Goal: Information Seeking & Learning: Understand process/instructions

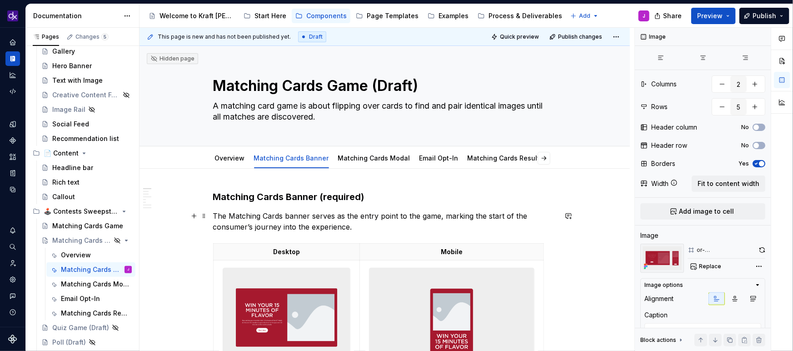
scroll to position [30, 0]
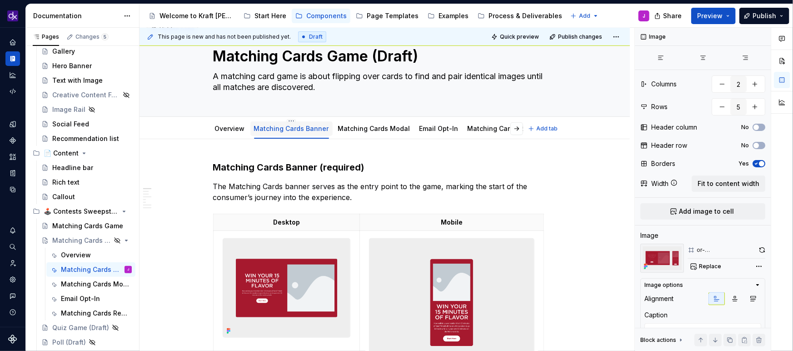
click at [299, 126] on link "Matching Cards Banner" at bounding box center [291, 129] width 75 height 8
click at [286, 130] on link "Matching Cards Banner" at bounding box center [291, 129] width 75 height 8
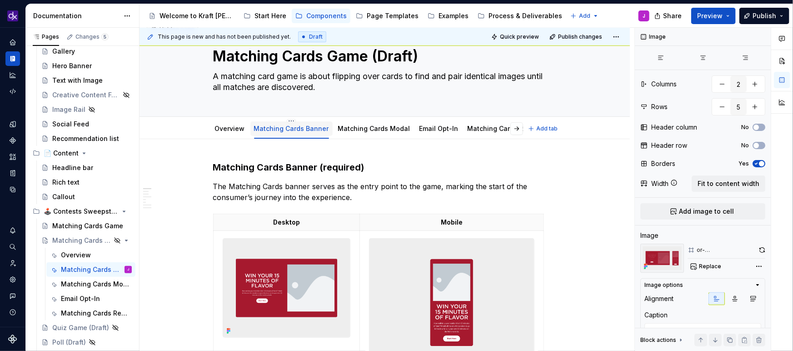
click at [315, 129] on link "Matching Cards Banner" at bounding box center [291, 129] width 75 height 8
click at [305, 125] on link "Matching Cards Banner" at bounding box center [291, 129] width 75 height 8
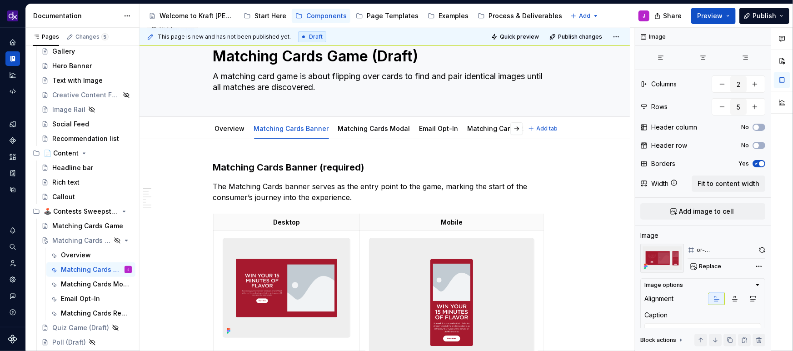
click at [289, 117] on div "Overview Matching Cards Banner Matching Cards Modal Email Opt-In Matching Cards…" at bounding box center [384, 128] width 490 height 22
click at [289, 124] on div "Matching Cards Banner" at bounding box center [291, 128] width 75 height 9
click at [293, 122] on html "KH DXP J Design system data Documentation Accessibility guide for tree Page tre…" at bounding box center [396, 175] width 793 height 351
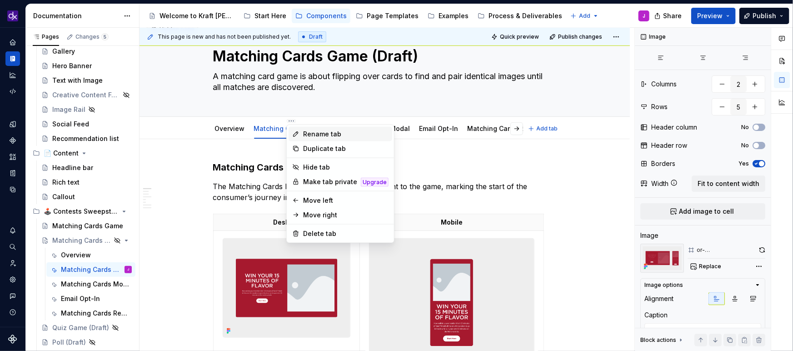
type textarea "*"
click at [308, 134] on div "Rename tab" at bounding box center [345, 134] width 85 height 9
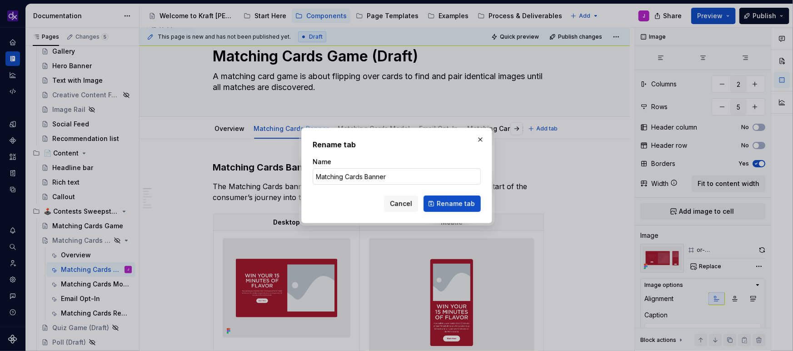
click at [365, 178] on input "Matching Cards Banner" at bounding box center [397, 176] width 168 height 16
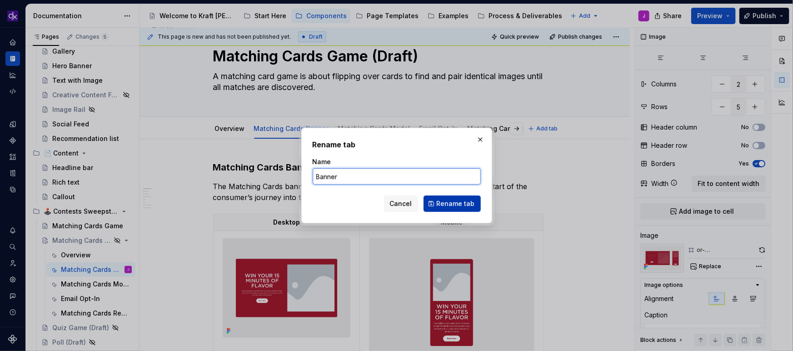
type input "Banner"
click at [452, 205] on span "Rename tab" at bounding box center [456, 203] width 38 height 9
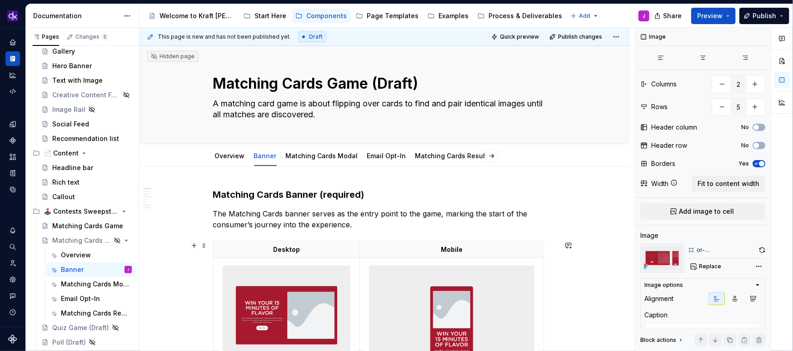
scroll to position [0, 0]
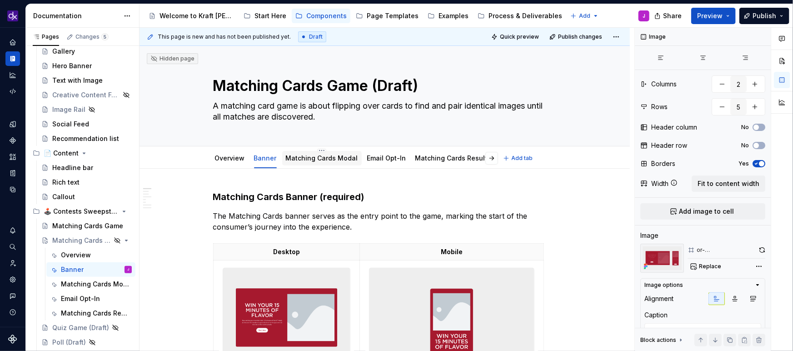
click at [322, 158] on link "Matching Cards Modal" at bounding box center [322, 158] width 72 height 8
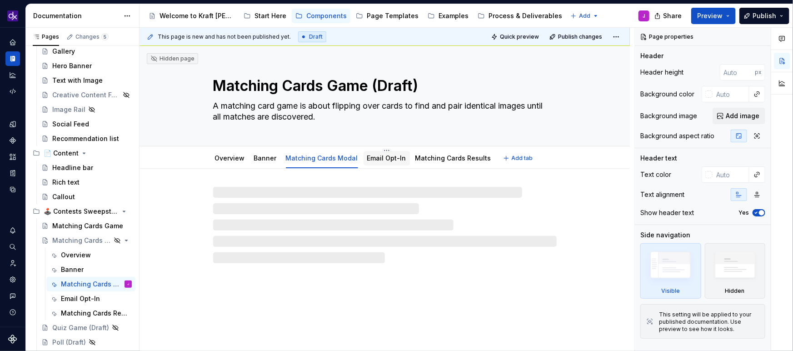
click at [386, 160] on link "Email Opt-In" at bounding box center [386, 158] width 39 height 8
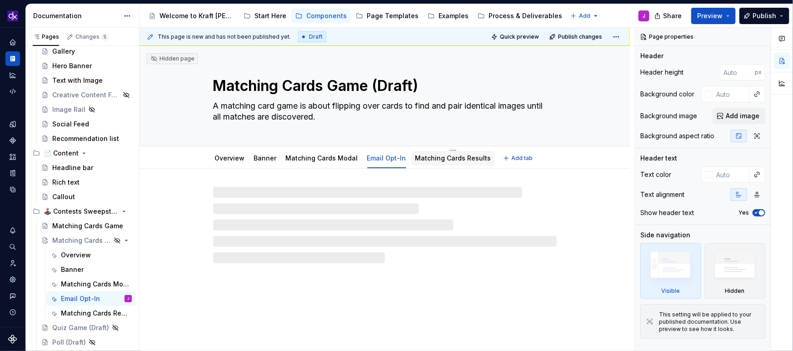
click at [450, 161] on link "Matching Cards Results" at bounding box center [453, 158] width 76 height 8
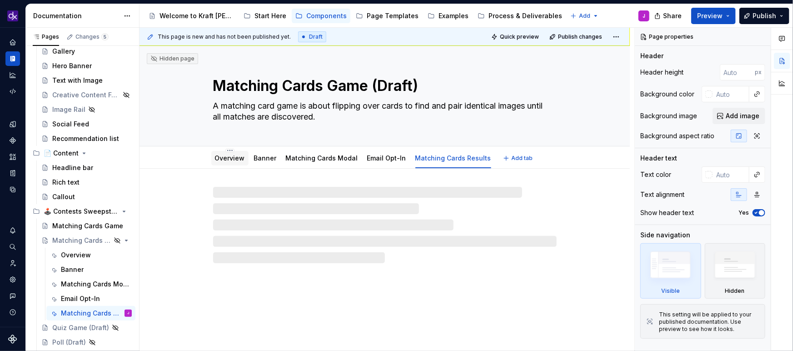
click at [231, 158] on link "Overview" at bounding box center [230, 158] width 30 height 8
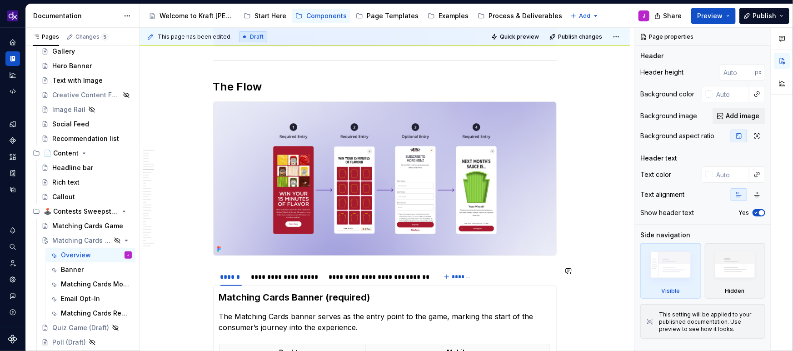
scroll to position [1814, 0]
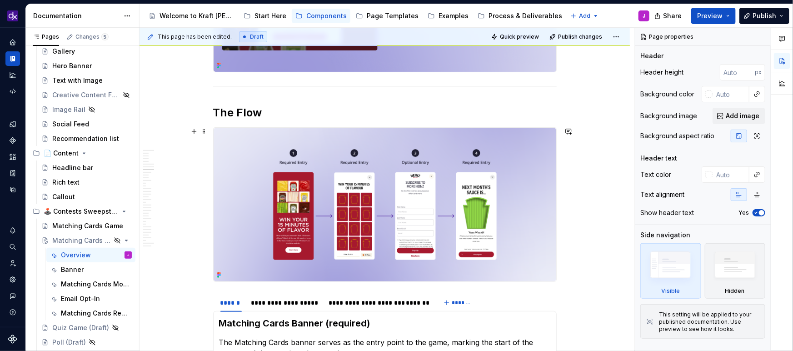
click at [315, 180] on img at bounding box center [385, 205] width 343 height 154
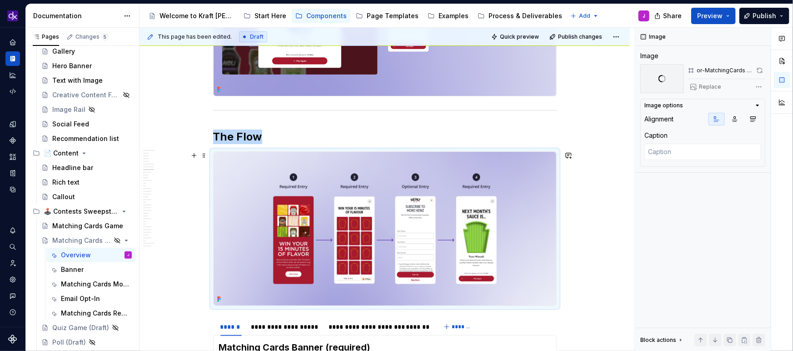
scroll to position [1789, 0]
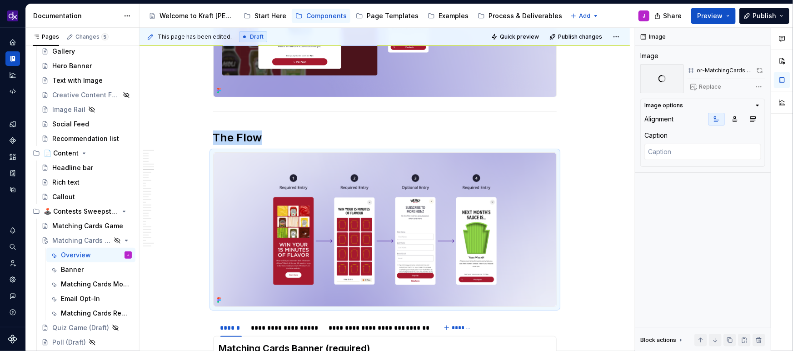
click at [397, 190] on img at bounding box center [385, 230] width 343 height 154
click at [459, 200] on img at bounding box center [385, 230] width 343 height 154
click at [761, 68] on span at bounding box center [759, 70] width 11 height 13
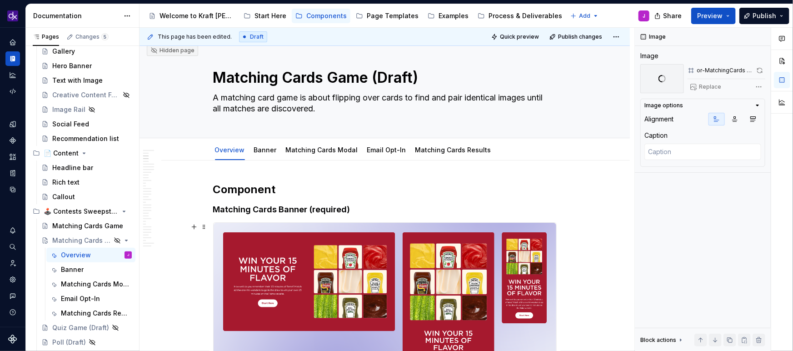
scroll to position [0, 0]
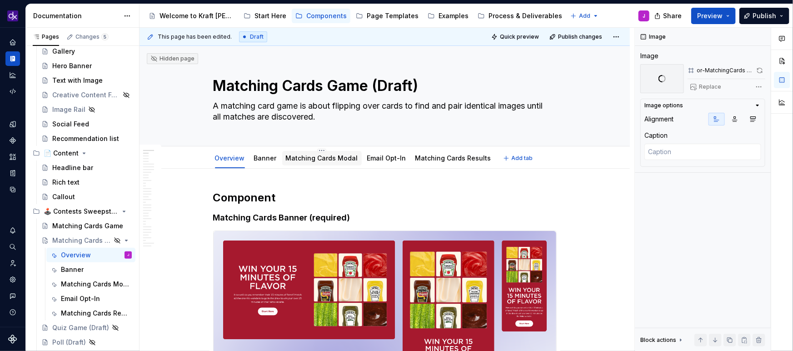
click at [316, 162] on div "Matching Cards Modal" at bounding box center [322, 158] width 72 height 9
click at [328, 158] on link "Matching Cards Modal" at bounding box center [322, 158] width 72 height 8
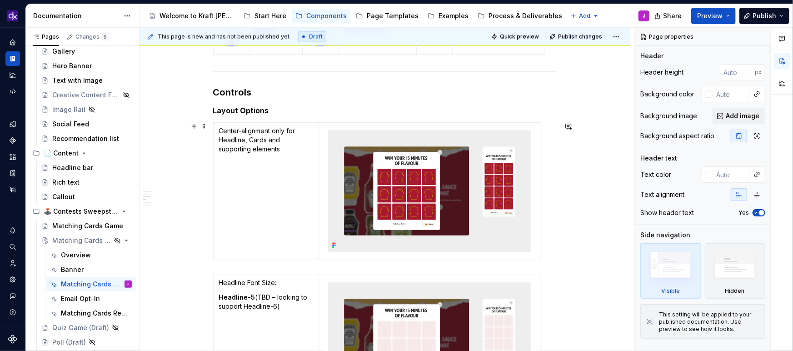
scroll to position [758, 0]
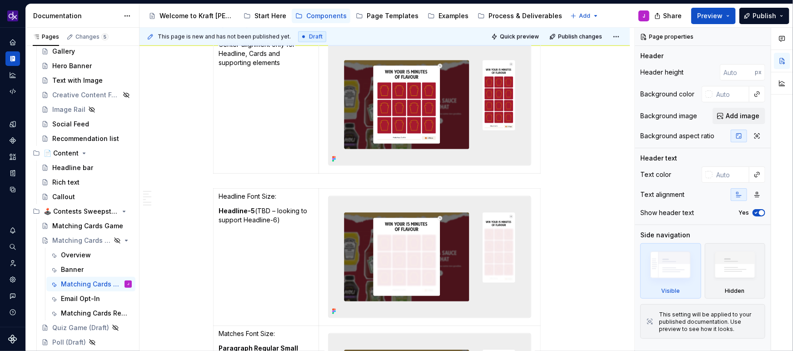
click at [424, 224] on img at bounding box center [430, 256] width 202 height 121
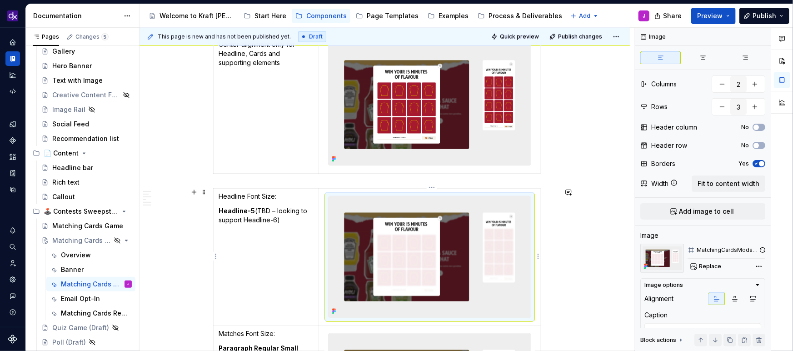
click at [424, 224] on img at bounding box center [430, 256] width 202 height 121
click at [763, 254] on button "button" at bounding box center [762, 250] width 6 height 13
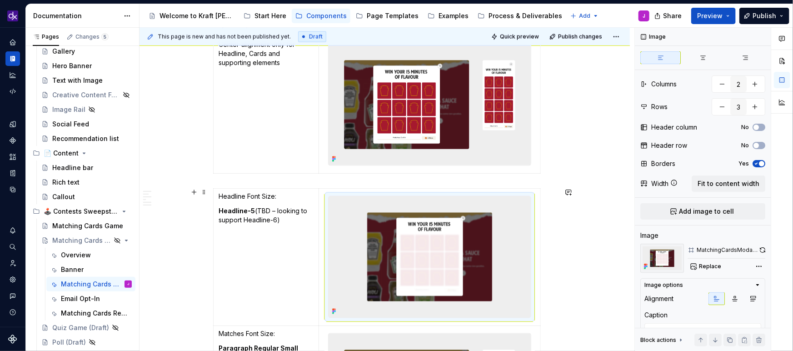
scroll to position [861, 0]
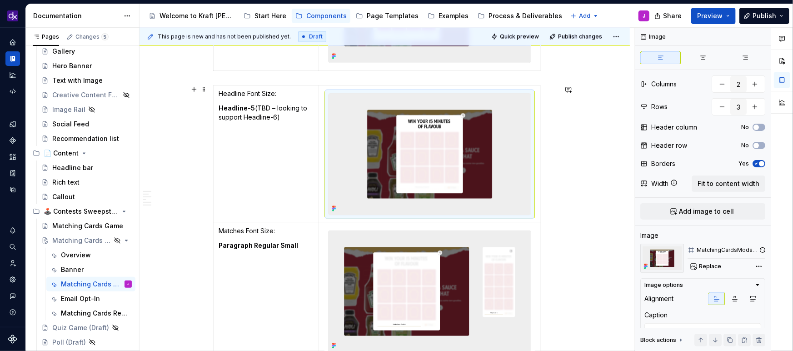
click at [397, 298] on img at bounding box center [430, 291] width 202 height 121
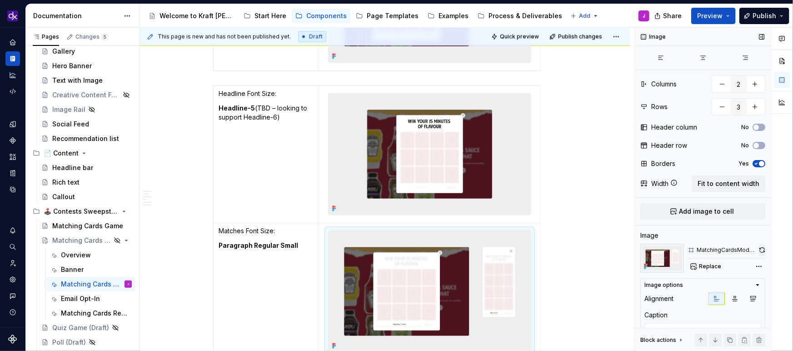
click at [762, 247] on button "button" at bounding box center [762, 250] width 6 height 13
type textarea "*"
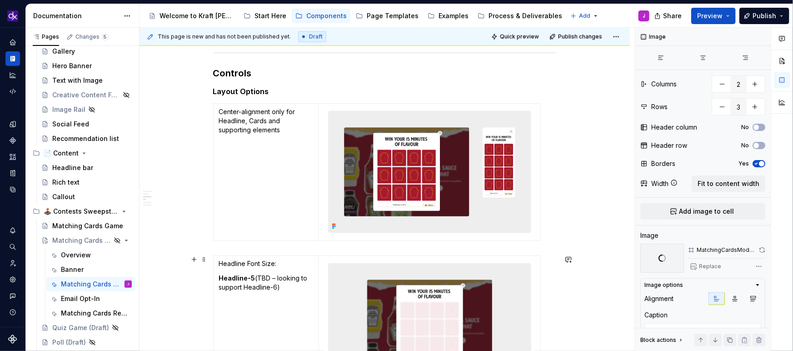
scroll to position [673, 0]
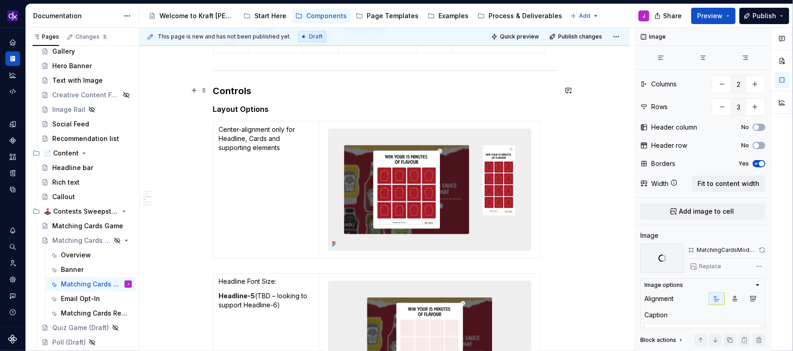
click at [242, 89] on h3 "Controls" at bounding box center [385, 91] width 344 height 13
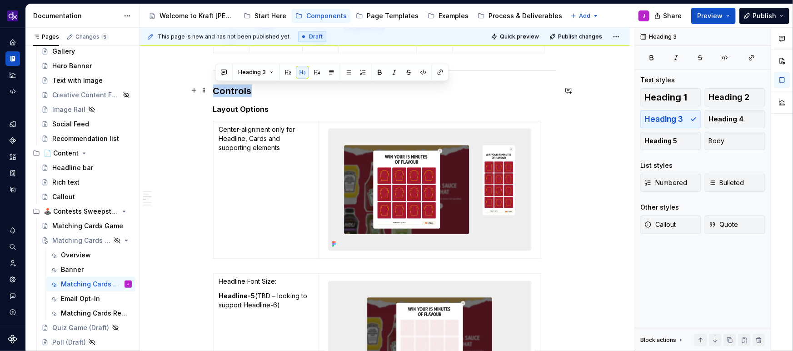
click at [242, 89] on h3 "Controls" at bounding box center [385, 91] width 344 height 13
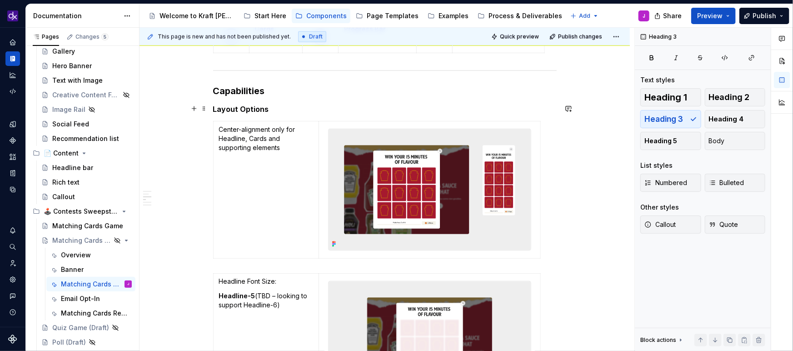
click at [260, 108] on h5 "Layout Options" at bounding box center [385, 109] width 344 height 9
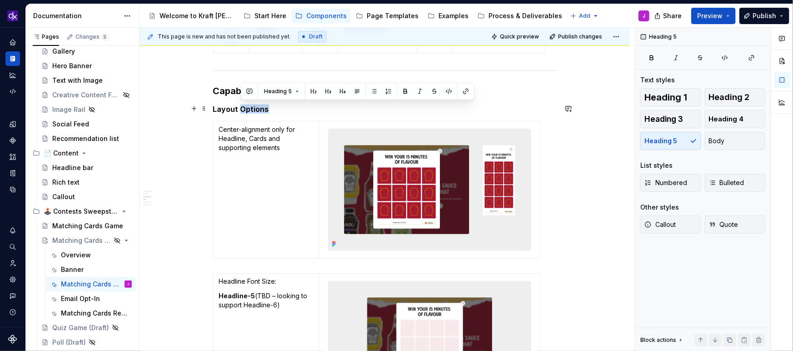
click at [260, 108] on h5 "Layout Options" at bounding box center [385, 109] width 344 height 9
click at [379, 259] on div "Center-alignment only for Headline, Cards and supporting elements" at bounding box center [385, 191] width 344 height 141
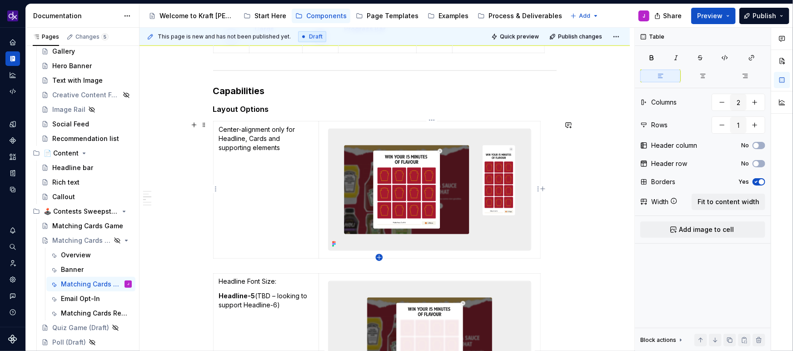
click at [381, 258] on icon "button" at bounding box center [378, 257] width 7 height 7
type input "2"
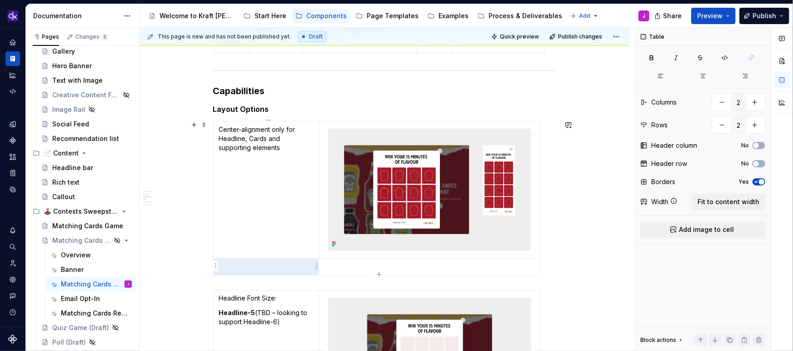
click at [264, 270] on p at bounding box center [266, 266] width 95 height 9
click at [275, 263] on p at bounding box center [266, 266] width 95 height 9
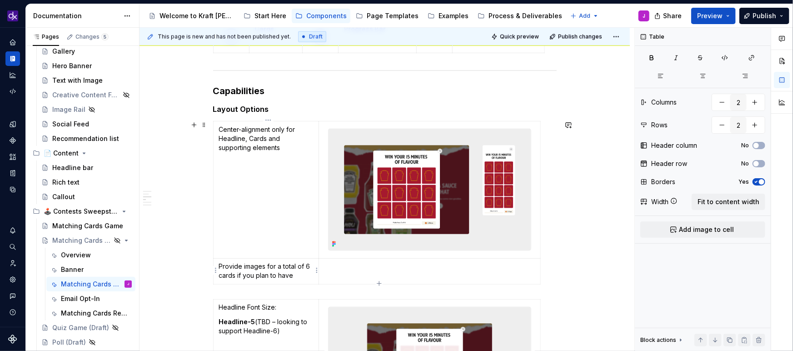
click at [218, 274] on html "KH DXP J Design system data Documentation Accessibility guide for tree Page tre…" at bounding box center [396, 175] width 793 height 351
click at [227, 275] on html "KH DXP J Design system data Documentation Accessibility guide for tree Page tre…" at bounding box center [396, 175] width 793 height 351
click at [224, 275] on p "Provide images for a total of 6 cards if you plan to have" at bounding box center [266, 271] width 95 height 18
click at [220, 276] on td "Provide images for a total of 6 cards if you plan to have" at bounding box center [266, 271] width 106 height 26
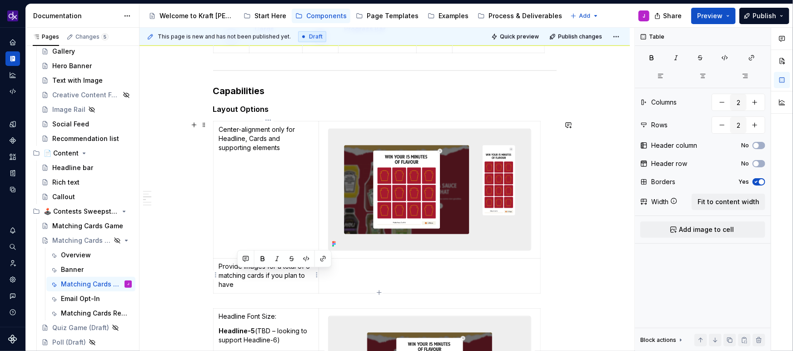
drag, startPoint x: 252, startPoint y: 285, endPoint x: 267, endPoint y: 276, distance: 17.5
click at [267, 276] on p "Provide images for a total of 6 matching cards if you plan to have" at bounding box center [266, 275] width 95 height 27
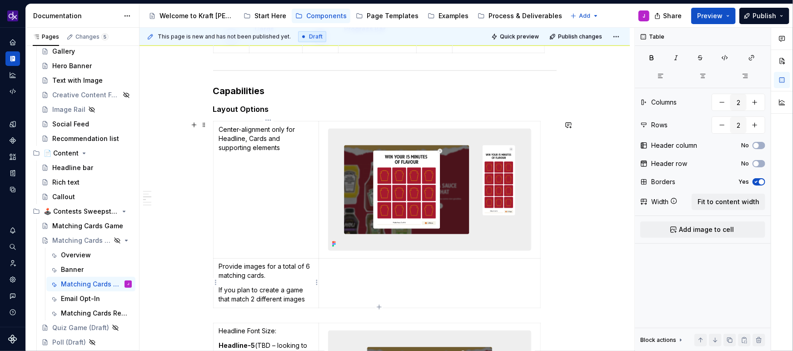
click at [252, 299] on p "If you plan to create a game that match 2 different images" at bounding box center [266, 295] width 95 height 18
click at [310, 298] on p "If you plan to create a game that match 2 different images" at bounding box center [266, 295] width 95 height 18
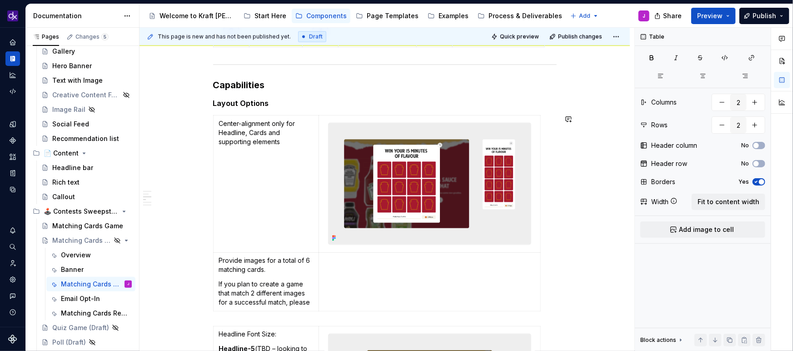
scroll to position [688, 0]
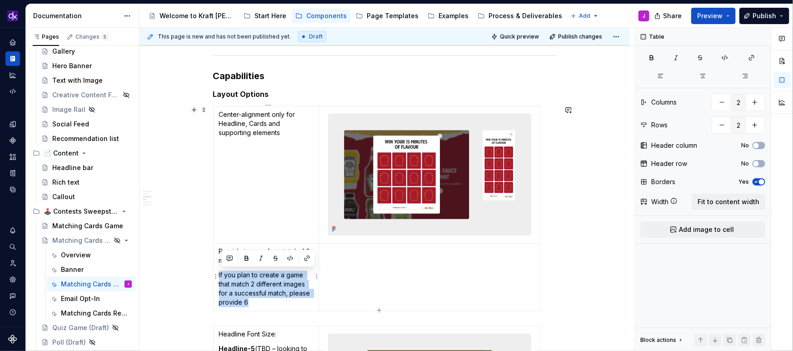
drag, startPoint x: 260, startPoint y: 303, endPoint x: 219, endPoint y: 269, distance: 53.9
click at [219, 269] on td "Provide images for a total of 6 matching cards. If you plan to create a game th…" at bounding box center [266, 277] width 106 height 68
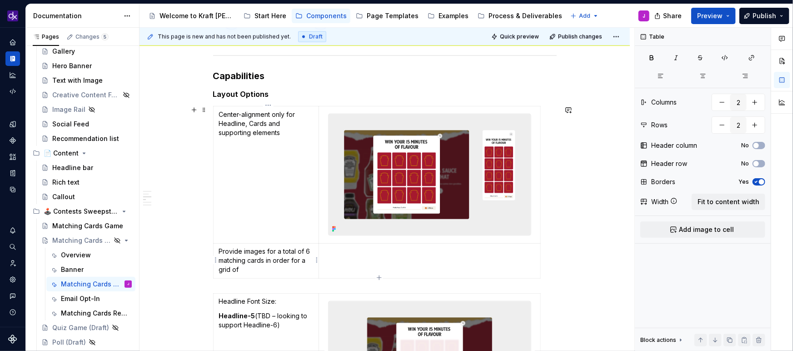
click at [263, 261] on p "Provide images for a total of 6 matching cards in order for a grid of" at bounding box center [266, 260] width 95 height 27
drag, startPoint x: 257, startPoint y: 270, endPoint x: 227, endPoint y: 264, distance: 30.0
click at [227, 264] on p "Provide images for a total of 6 matching cards in order for a grid of" at bounding box center [266, 260] width 95 height 27
click at [244, 274] on td "Provide images for a total of 6 matching cards in order for a grid of" at bounding box center [266, 260] width 106 height 35
click at [259, 273] on p "Provide images for a total of 6 matching cards in order for a grid of" at bounding box center [266, 260] width 95 height 27
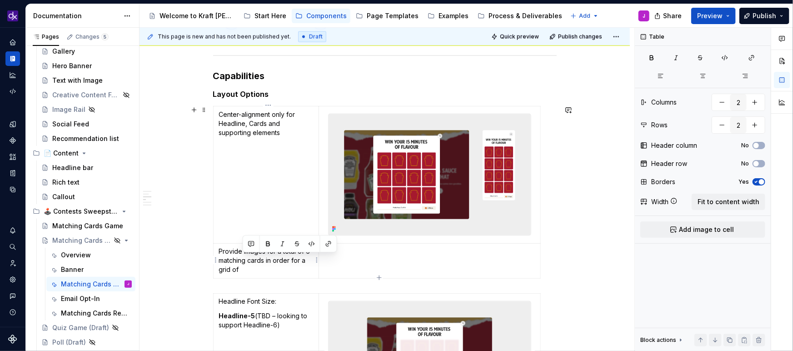
drag, startPoint x: 263, startPoint y: 269, endPoint x: 294, endPoint y: 258, distance: 33.3
click at [294, 258] on p "Provide images for a total of 6 matching cards in order for a grid of" at bounding box center [266, 260] width 95 height 27
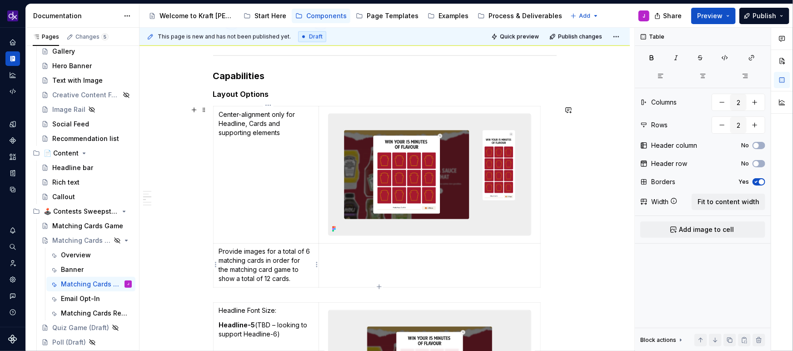
click at [221, 248] on p "Provide images for a total of 6 matching cards in order for the matching card g…" at bounding box center [266, 265] width 95 height 36
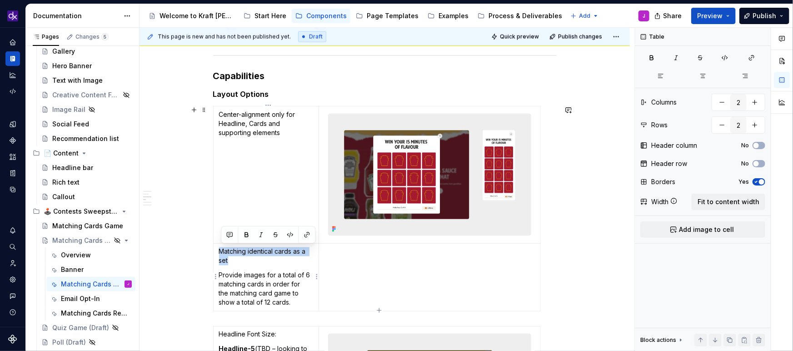
drag, startPoint x: 239, startPoint y: 261, endPoint x: 220, endPoint y: 247, distance: 22.7
click at [220, 247] on td "Matching identical cards as a set Provide images for a total of 6 matching card…" at bounding box center [266, 277] width 106 height 68
click at [221, 249] on strong "Matching identical cards as a set:" at bounding box center [264, 256] width 91 height 17
click at [242, 260] on p "Matching identical cards as a set:" at bounding box center [266, 256] width 95 height 18
click at [221, 248] on strong "Matching identical cards as a set" at bounding box center [264, 256] width 91 height 17
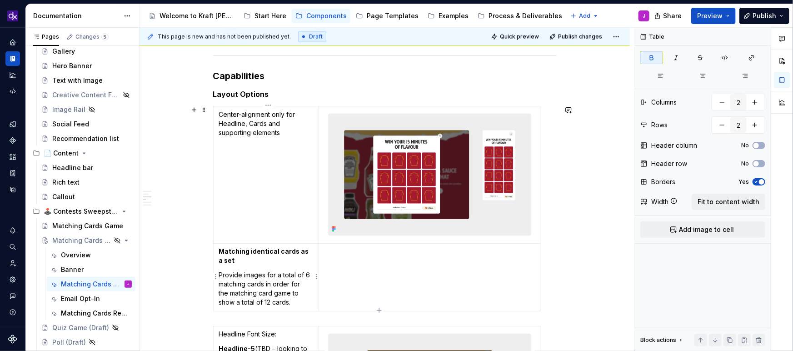
click at [244, 264] on p "Matching identical cards as a set" at bounding box center [266, 256] width 95 height 18
click at [253, 251] on strong "Matching identical cards as a set" at bounding box center [264, 256] width 91 height 17
click at [242, 260] on p "Matching identical cards as a set" at bounding box center [266, 256] width 95 height 18
click at [254, 251] on strong "Matching identical cards as a set" at bounding box center [264, 256] width 91 height 17
click at [247, 265] on td "Matching 2 identical cards as a set Provide images for a total of 6 matching ca…" at bounding box center [266, 277] width 106 height 68
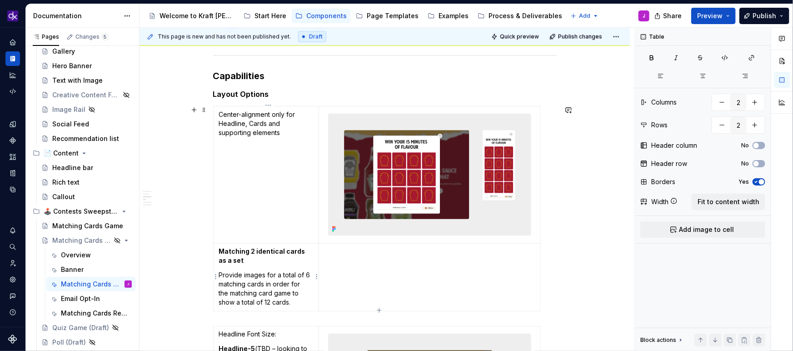
click at [248, 261] on p "Matching 2 identical cards as a set" at bounding box center [266, 256] width 95 height 18
click at [300, 301] on p "Provide images for a total of 6 matching cards in order for the matching card g…" at bounding box center [266, 289] width 95 height 36
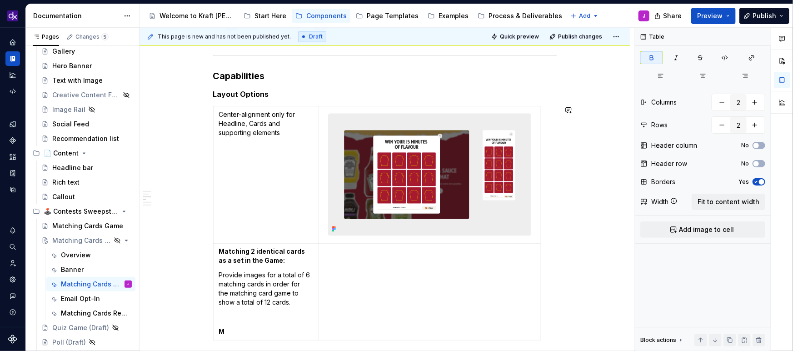
scroll to position [717, 0]
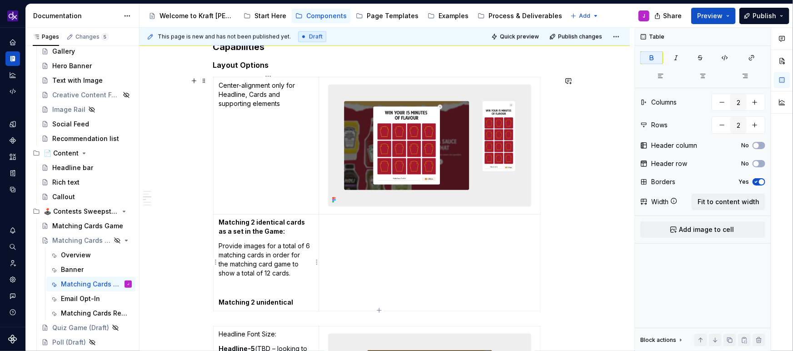
click at [263, 301] on strong "Matching 2 unidentical" at bounding box center [256, 303] width 75 height 8
click at [280, 303] on strong "Matching 2 unidentical" at bounding box center [256, 303] width 75 height 8
click at [264, 300] on strong "Matching 2 unidentical" at bounding box center [256, 303] width 75 height 8
click at [306, 302] on p "Matching 2 not identical" at bounding box center [266, 302] width 95 height 9
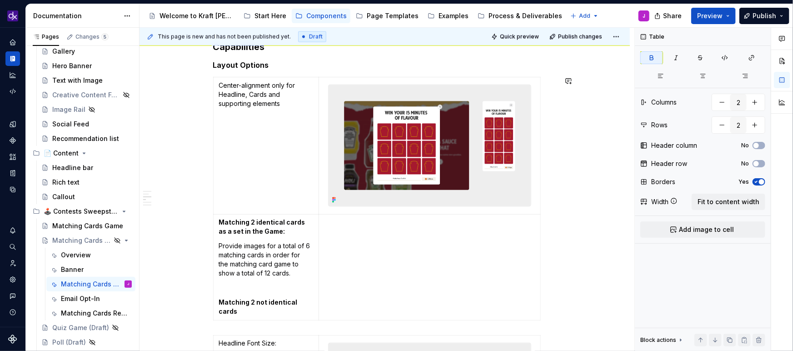
scroll to position [727, 0]
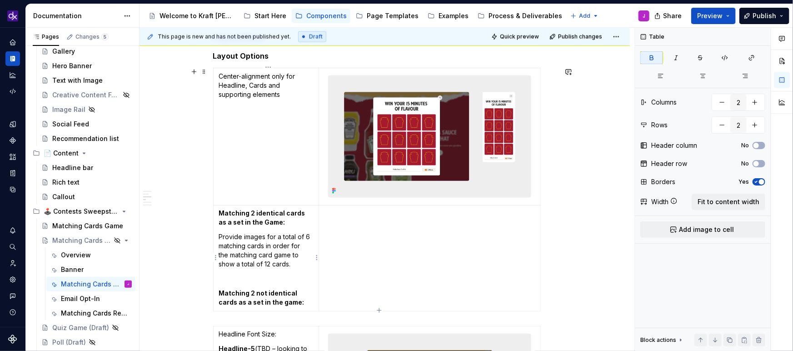
click at [259, 220] on strong "Matching 2 identical cards as a set in the Game:" at bounding box center [263, 217] width 88 height 17
click at [309, 298] on p "Matching 2 not identical cards as a set in the game:" at bounding box center [266, 298] width 95 height 18
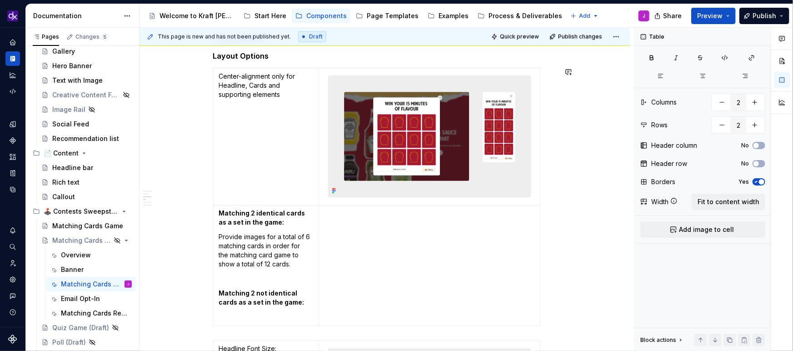
scroll to position [741, 0]
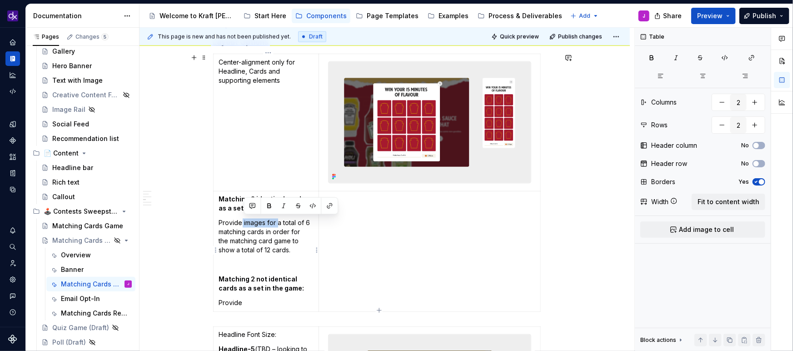
drag, startPoint x: 279, startPoint y: 221, endPoint x: 244, endPoint y: 220, distance: 35.9
click at [244, 220] on p "Provide images for a total of 6 matching cards in order for the matching card g…" at bounding box center [266, 237] width 95 height 36
click at [249, 303] on p "Provide" at bounding box center [266, 303] width 95 height 9
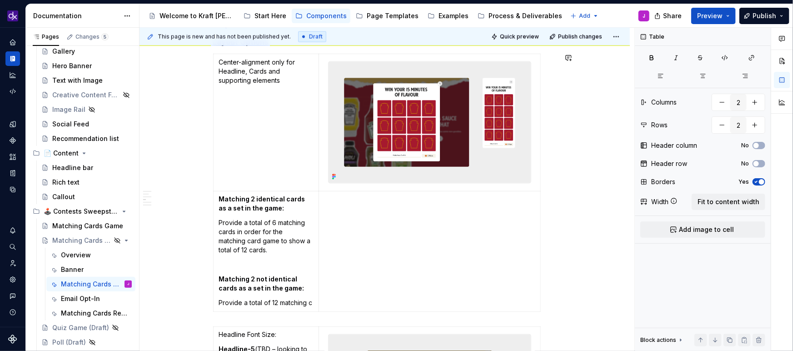
scroll to position [750, 0]
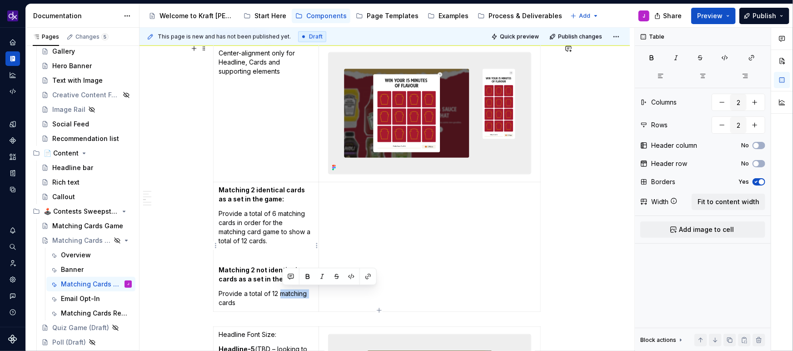
drag, startPoint x: 312, startPoint y: 292, endPoint x: 281, endPoint y: 292, distance: 30.9
click at [281, 292] on p "Provide a total of 12 matching cards" at bounding box center [266, 298] width 95 height 18
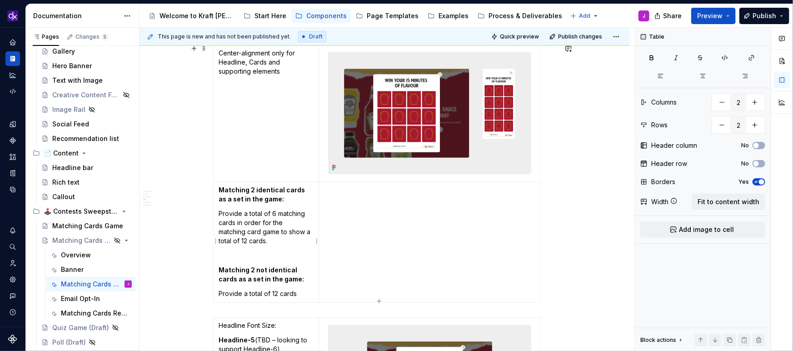
click at [304, 294] on p "Provide a total of 12 cards" at bounding box center [266, 293] width 95 height 9
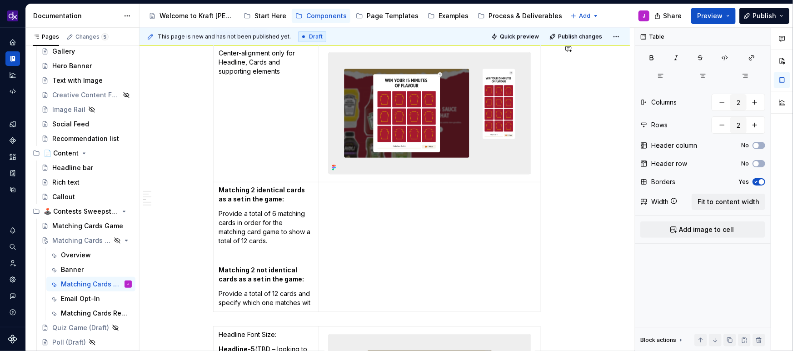
scroll to position [759, 0]
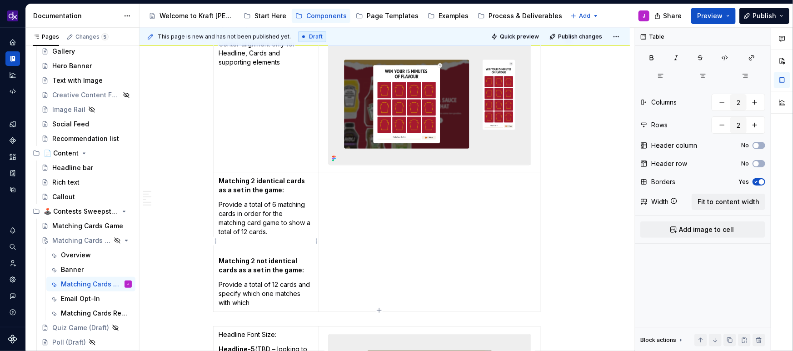
click at [274, 292] on p "Provide a total of 12 cards and specify which one matches with which" at bounding box center [266, 293] width 95 height 27
click at [266, 303] on p "Provide a total of 12 cards and specify which card matches with which" at bounding box center [266, 293] width 95 height 27
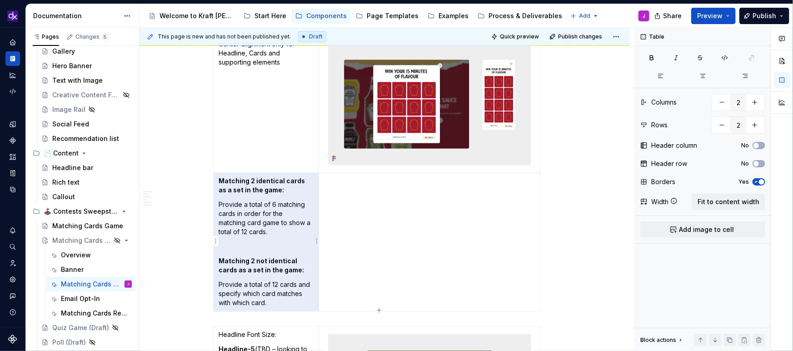
drag, startPoint x: 279, startPoint y: 304, endPoint x: 237, endPoint y: 185, distance: 125.9
click at [237, 185] on td "Matching 2 identical cards as a set in the game: Provide a total of 6 matching …" at bounding box center [266, 242] width 106 height 139
click at [234, 184] on p "Matching 2 identical cards as a set in the game:" at bounding box center [266, 186] width 95 height 18
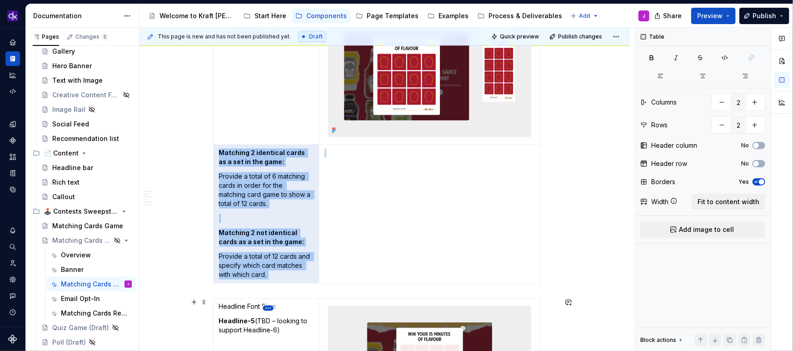
scroll to position [843, 0]
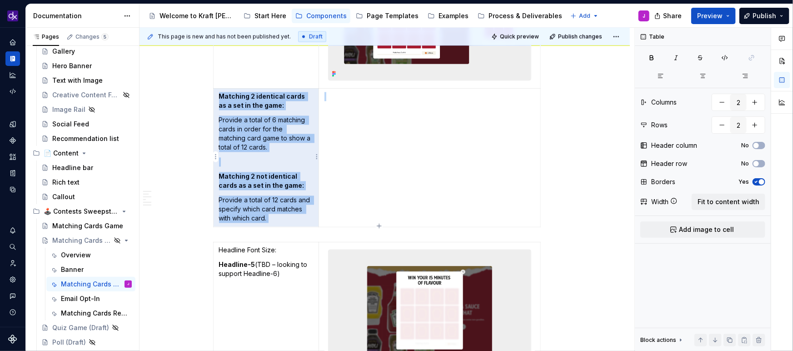
drag, startPoint x: 221, startPoint y: 179, endPoint x: 276, endPoint y: 214, distance: 65.4
click at [276, 214] on td "Matching 2 identical cards as a set in the game: Provide a total of 6 matching …" at bounding box center [266, 157] width 106 height 139
copy td "Matching 2 identical cards as a set in the game: Provide a total of 6 matching …"
click at [288, 139] on p "Provide a total of 6 matching cards in order for the matching card game to show…" at bounding box center [266, 134] width 95 height 36
drag, startPoint x: 274, startPoint y: 216, endPoint x: 221, endPoint y: 97, distance: 130.4
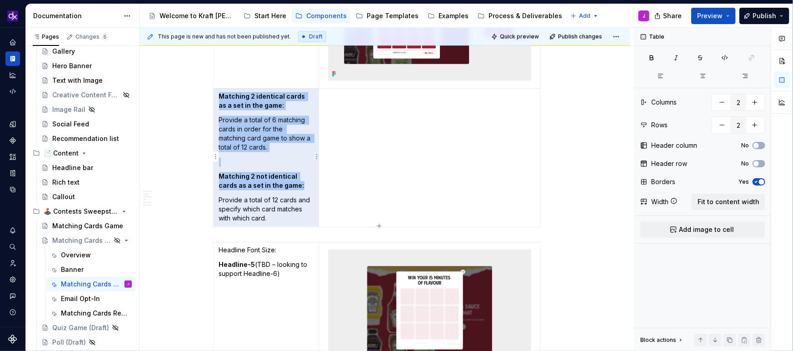
click at [221, 97] on td "Matching 2 identical cards as a set in the game: Provide a total of 6 matching …" at bounding box center [266, 157] width 106 height 139
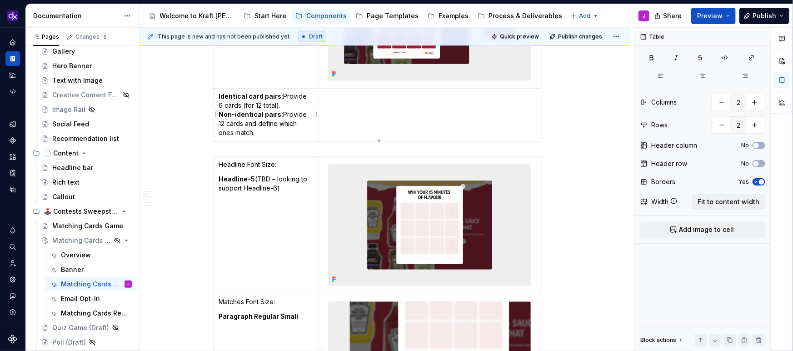
click at [287, 102] on p "Identical card pairs: Provide 6 cards (for 12 total). Non-identical pairs: Prov…" at bounding box center [266, 114] width 95 height 45
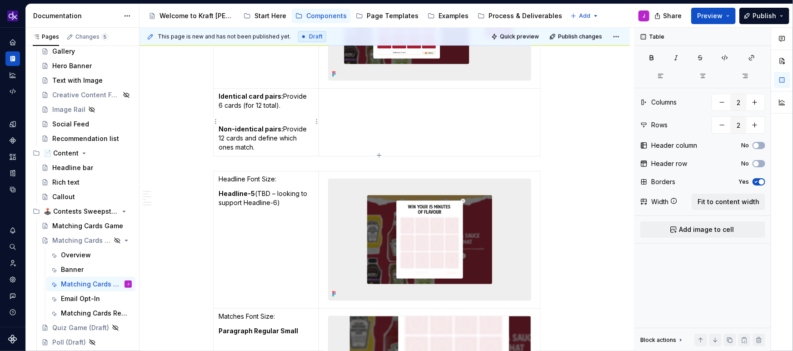
click at [221, 95] on strong "Identical card pairs:" at bounding box center [251, 97] width 65 height 8
click at [393, 123] on td at bounding box center [429, 122] width 221 height 68
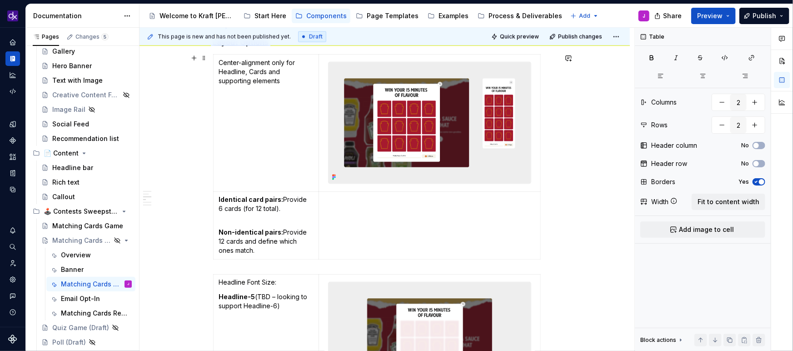
scroll to position [735, 0]
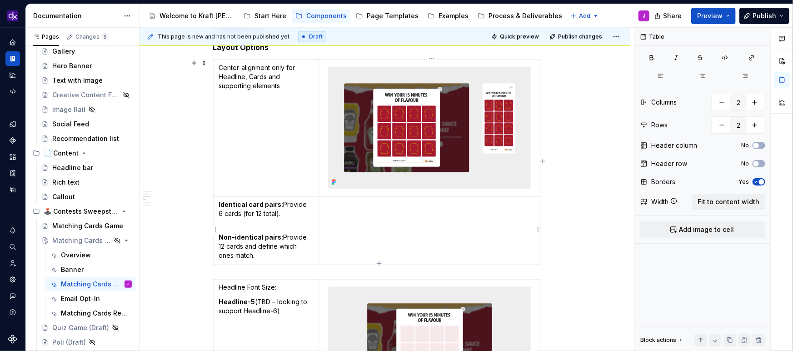
click at [350, 207] on p at bounding box center [429, 204] width 210 height 9
click at [722, 230] on span "Add image to cell" at bounding box center [706, 229] width 55 height 9
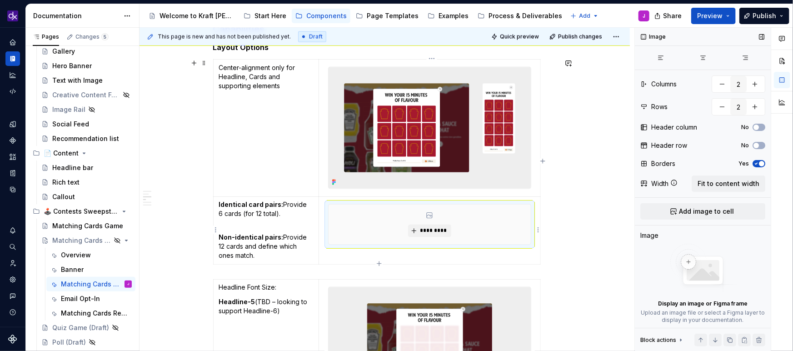
click at [423, 259] on td "*********" at bounding box center [429, 231] width 221 height 68
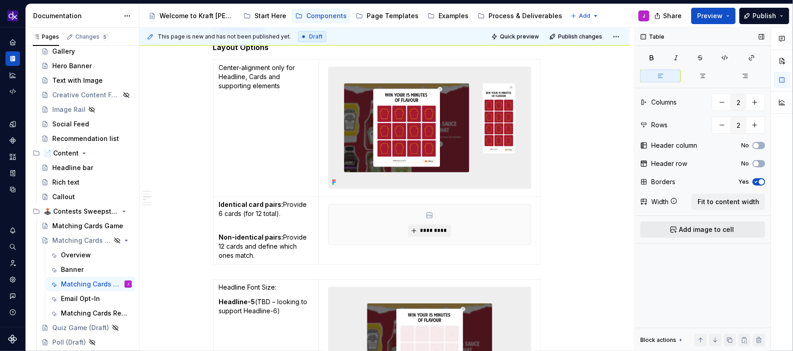
click at [697, 229] on span "Add image to cell" at bounding box center [706, 229] width 55 height 9
click at [537, 229] on html "KH DXP J Design system data Documentation Accessibility guide for tree Page tre…" at bounding box center [396, 175] width 793 height 351
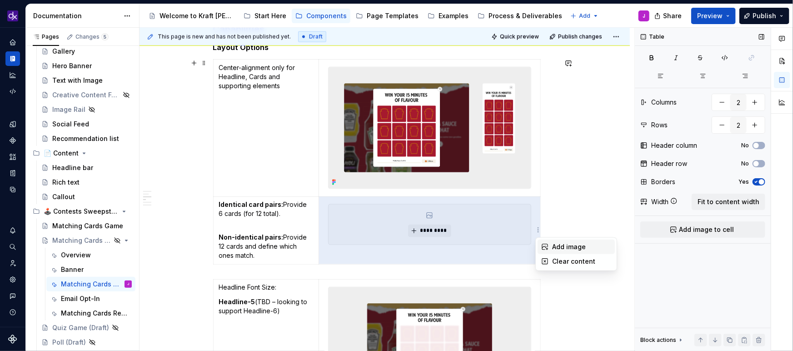
click at [546, 243] on icon at bounding box center [544, 246] width 7 height 7
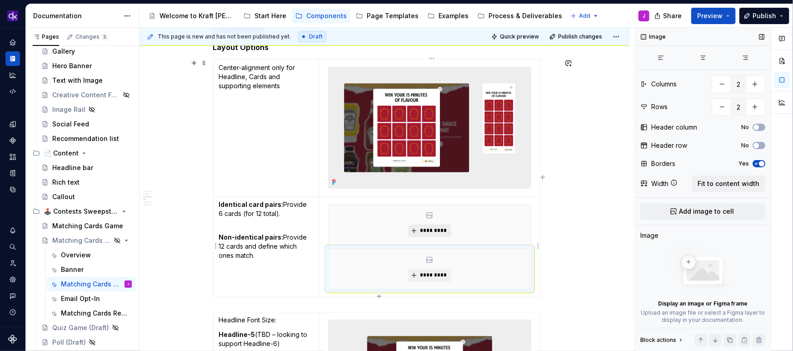
click at [425, 229] on span "*********" at bounding box center [433, 230] width 28 height 7
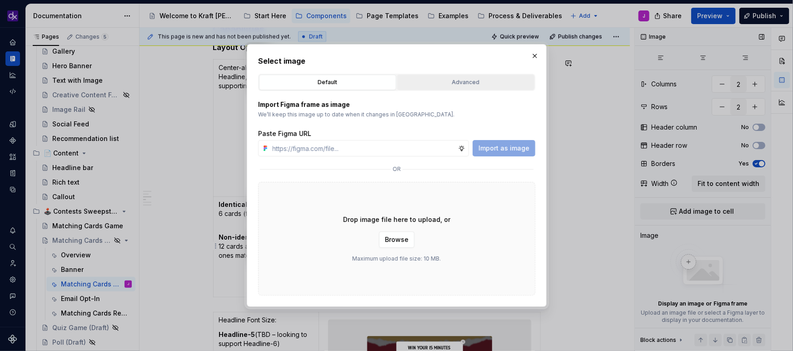
click at [453, 86] on div "Advanced" at bounding box center [465, 82] width 131 height 9
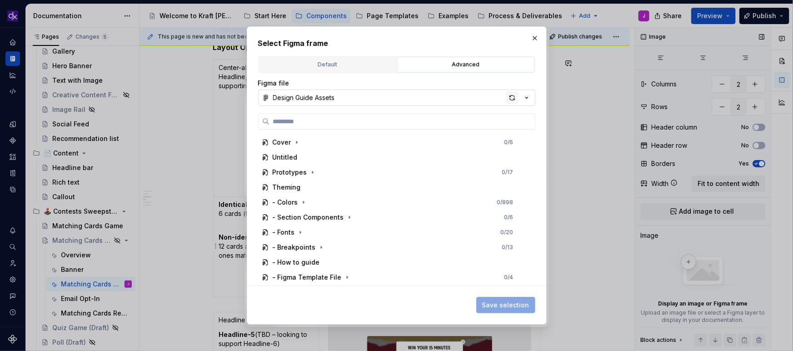
click at [509, 97] on div "button" at bounding box center [512, 97] width 13 height 13
type textarea "*"
click at [379, 129] on label at bounding box center [396, 121] width 277 height 16
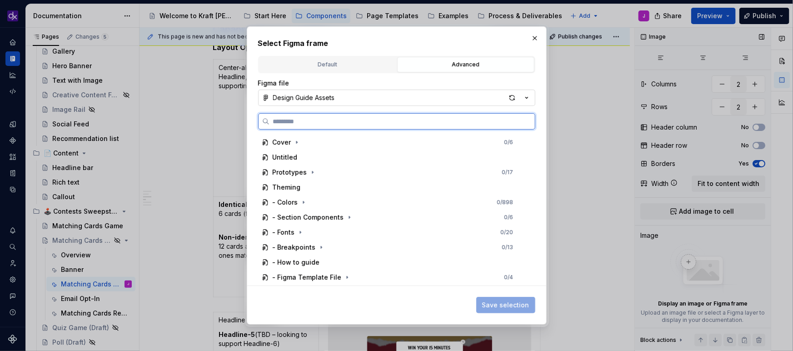
click at [379, 126] on input "search" at bounding box center [401, 121] width 265 height 9
paste input "**********"
type input "**********"
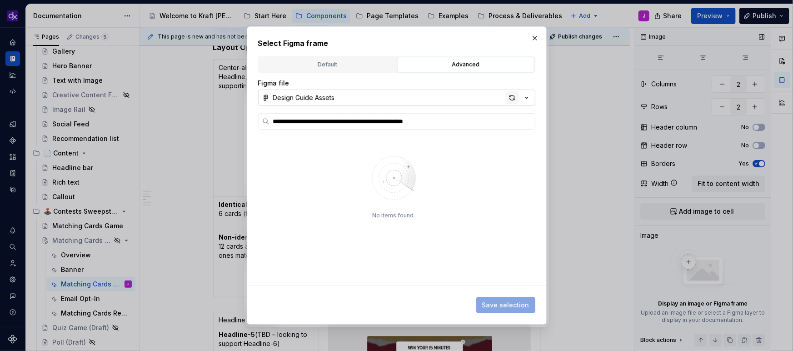
click at [513, 98] on div "button" at bounding box center [512, 97] width 13 height 13
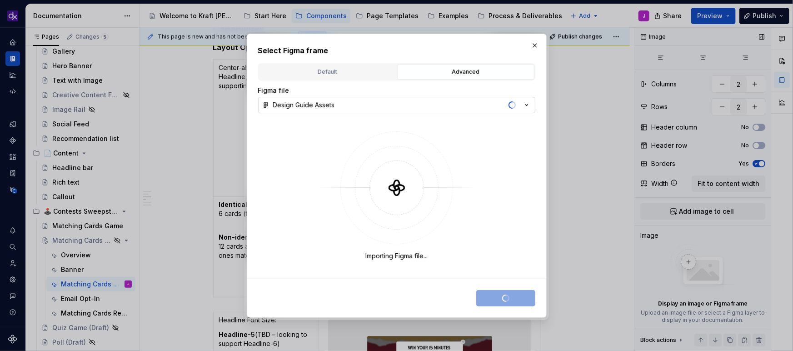
type textarea "*"
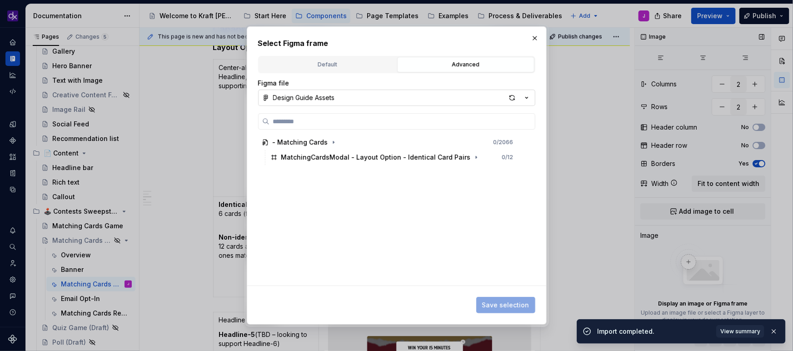
type input "**********"
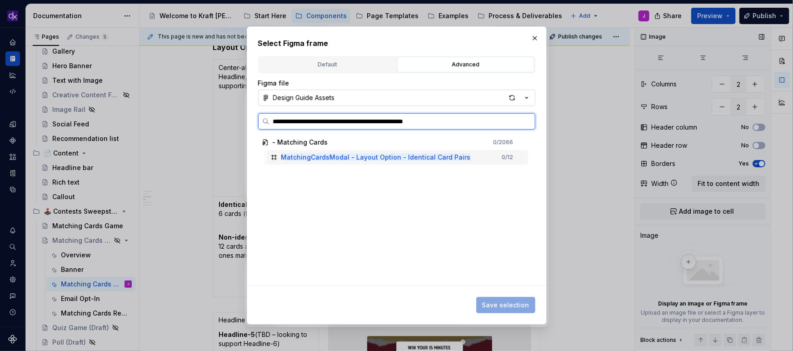
click at [483, 158] on div "MatchingCardsModal - Layout Option - Identical Card Pairs 0 / 12" at bounding box center [397, 157] width 261 height 15
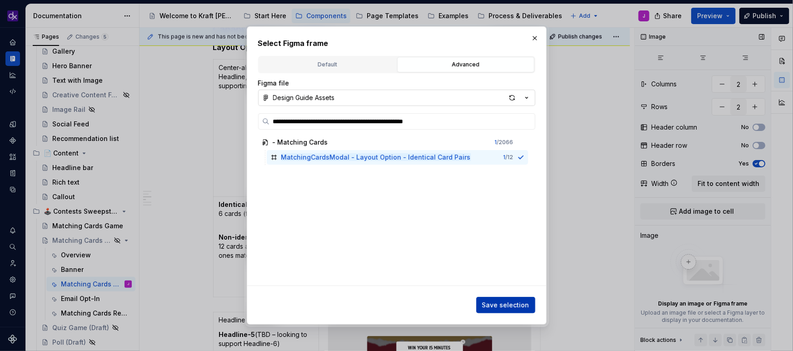
click at [492, 304] on span "Save selection" at bounding box center [505, 304] width 47 height 9
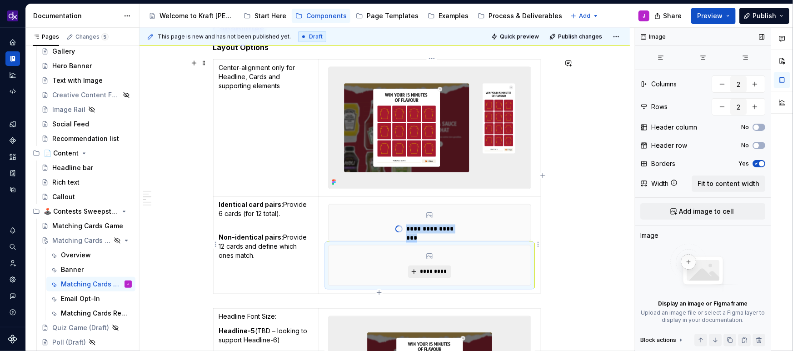
click at [433, 271] on span "*********" at bounding box center [433, 271] width 28 height 7
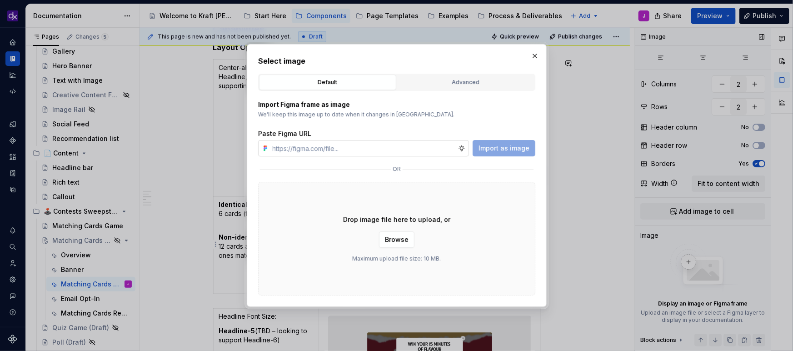
type textarea "*"
click at [485, 79] on div "Advanced" at bounding box center [465, 82] width 131 height 9
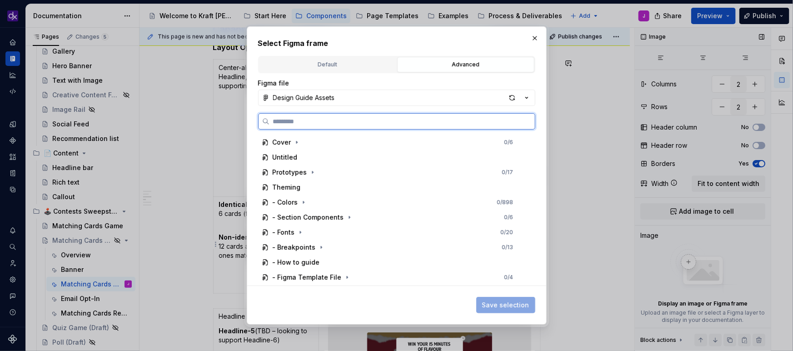
click at [454, 121] on input "search" at bounding box center [401, 121] width 265 height 9
paste input "**********"
type input "**********"
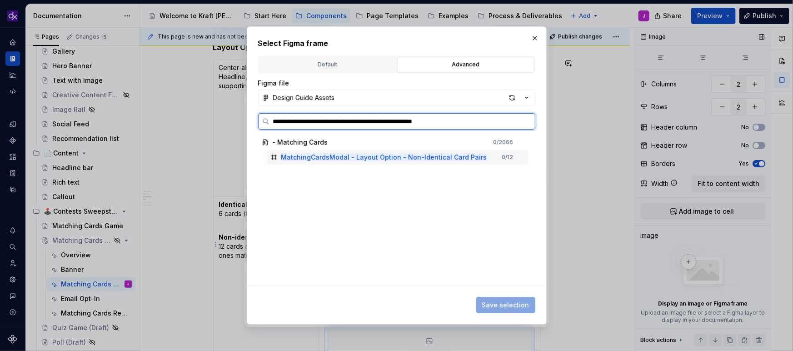
click at [490, 158] on div "MatchingCardsModal - Layout Option - Non-Identical Card Pairs 0 / 12" at bounding box center [397, 157] width 261 height 15
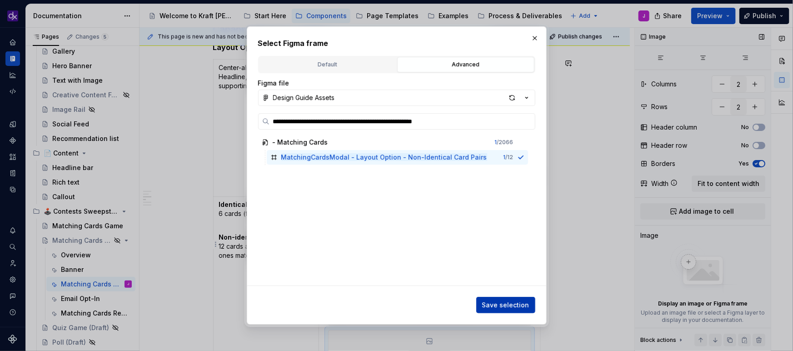
click at [513, 311] on button "Save selection" at bounding box center [505, 305] width 59 height 16
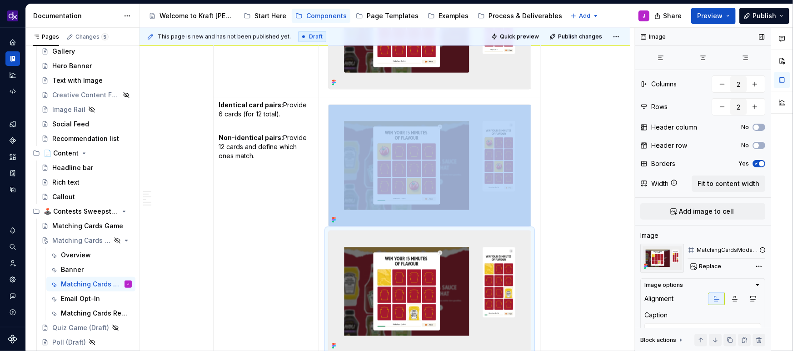
scroll to position [830, 0]
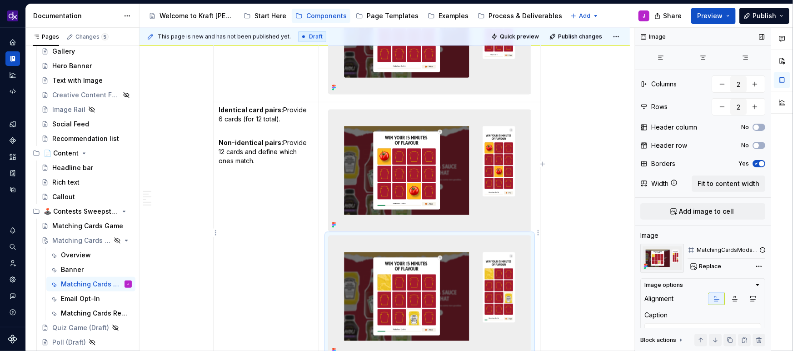
click at [397, 110] on div at bounding box center [429, 171] width 203 height 122
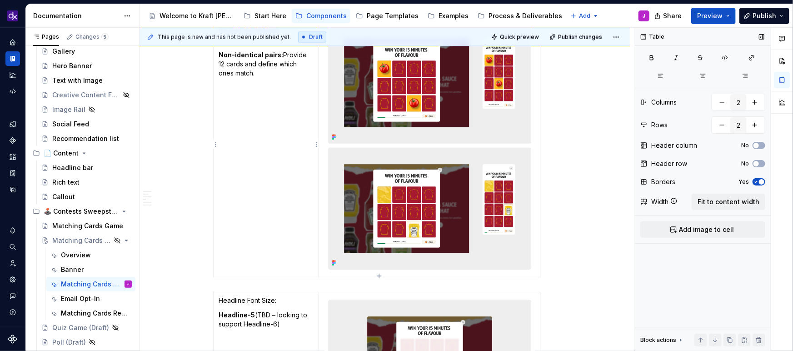
click at [300, 218] on td "Identical card pairs: Provide 6 cards (for 12 total). Non-identical pairs: Prov…" at bounding box center [266, 145] width 106 height 263
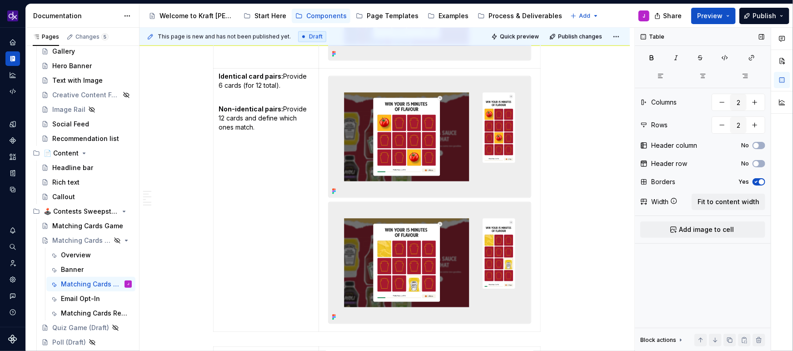
scroll to position [862, 0]
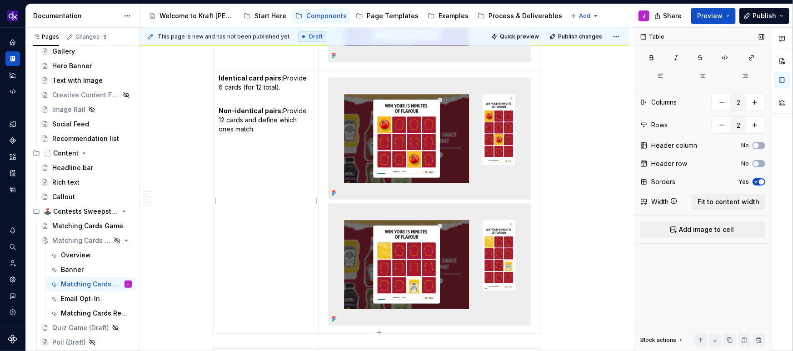
click at [285, 76] on p "Identical card pairs: Provide 6 cards (for 12 total)." at bounding box center [266, 83] width 95 height 18
drag, startPoint x: 280, startPoint y: 78, endPoint x: 221, endPoint y: 75, distance: 59.1
click at [221, 75] on strong "Identical card pairs:" at bounding box center [251, 79] width 65 height 8
copy strong "Identical card pairs"
click at [276, 240] on td "Identical card pairs: Provide 6 cards (for 12 total). Non-identical pairs: Prov…" at bounding box center [266, 201] width 106 height 263
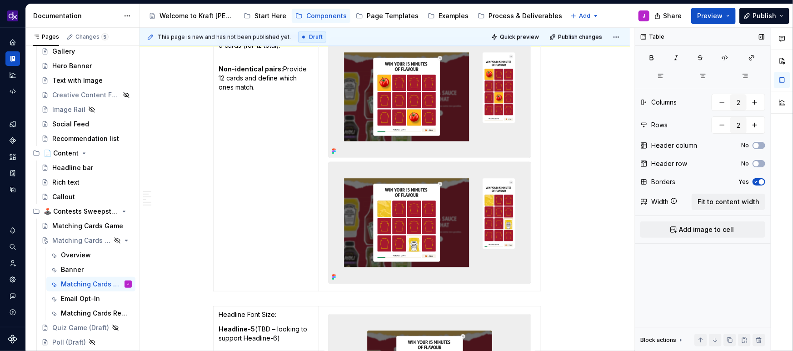
scroll to position [905, 0]
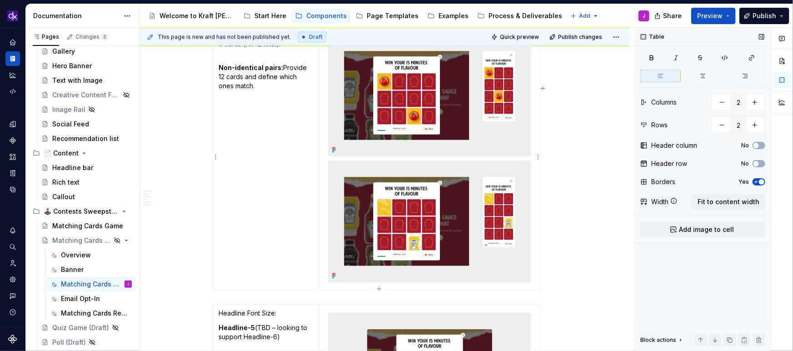
click at [538, 262] on td at bounding box center [429, 157] width 221 height 263
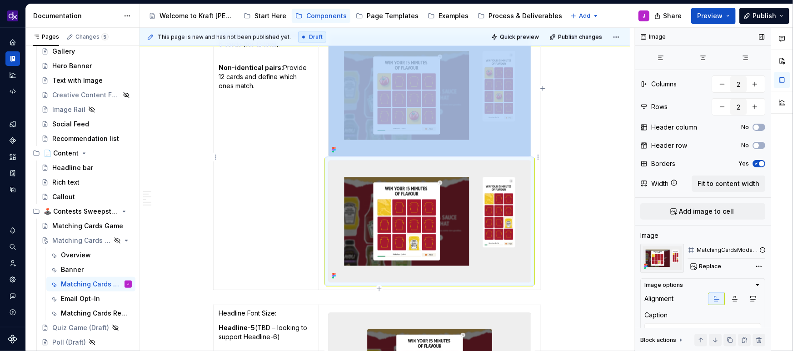
click at [530, 264] on img at bounding box center [430, 220] width 202 height 121
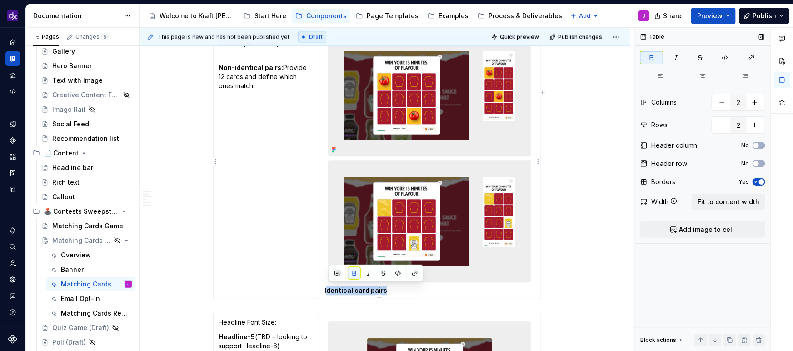
drag, startPoint x: 329, startPoint y: 289, endPoint x: 396, endPoint y: 291, distance: 67.3
click at [396, 291] on p "Identical card pairs" at bounding box center [429, 290] width 210 height 9
click at [399, 293] on p "Identical card pairs" at bounding box center [429, 290] width 210 height 9
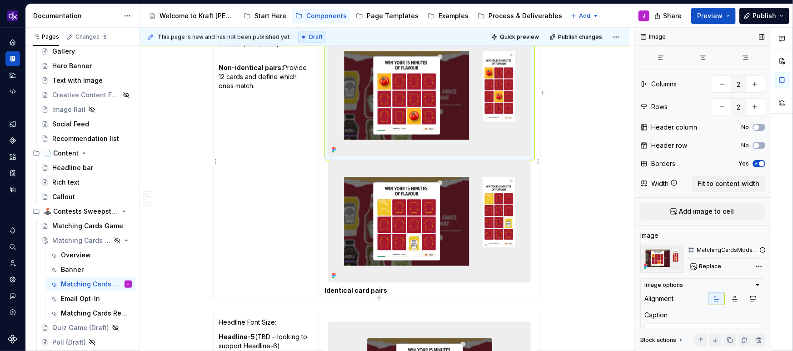
click at [362, 133] on img at bounding box center [430, 95] width 202 height 121
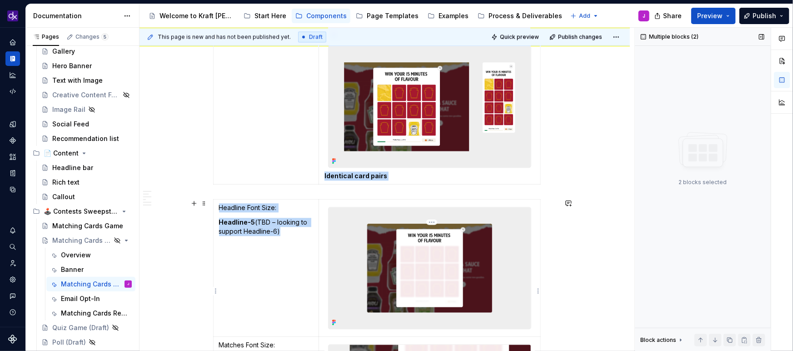
scroll to position [1033, 0]
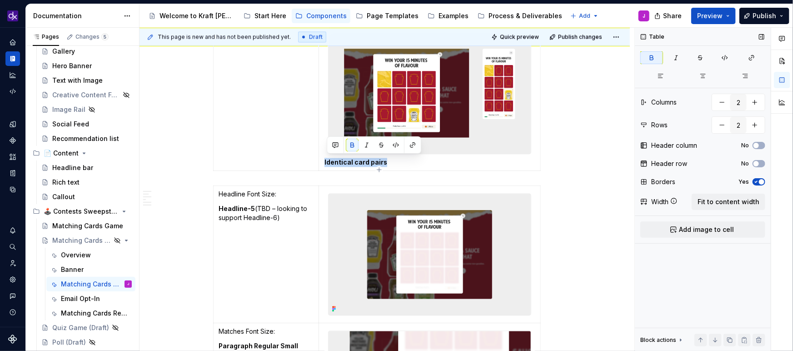
drag, startPoint x: 327, startPoint y: 311, endPoint x: 391, endPoint y: 161, distance: 162.6
click at [391, 161] on p "Identical card pairs" at bounding box center [429, 162] width 210 height 9
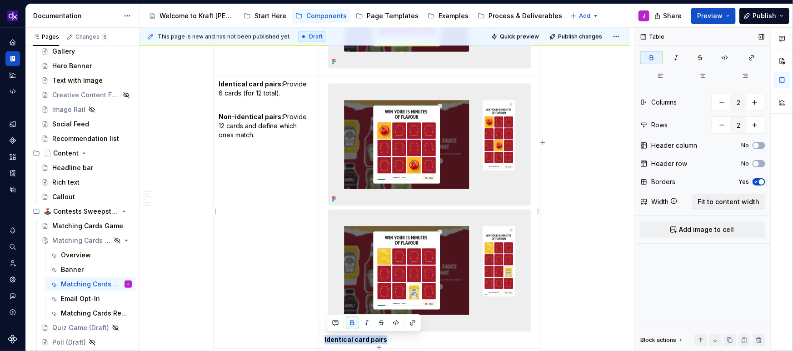
scroll to position [859, 0]
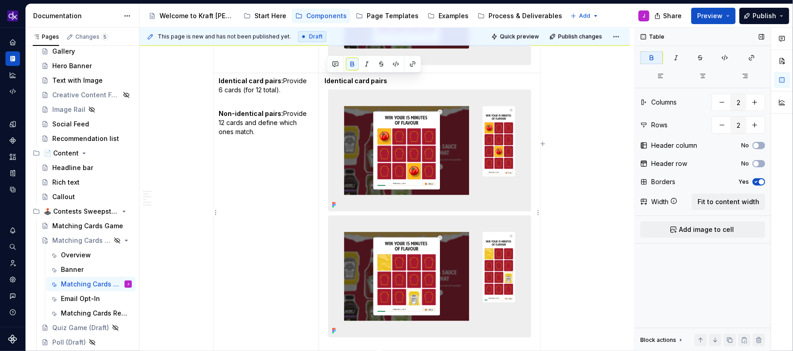
click at [468, 80] on p "Identical card pairs" at bounding box center [429, 81] width 210 height 9
type textarea "*"
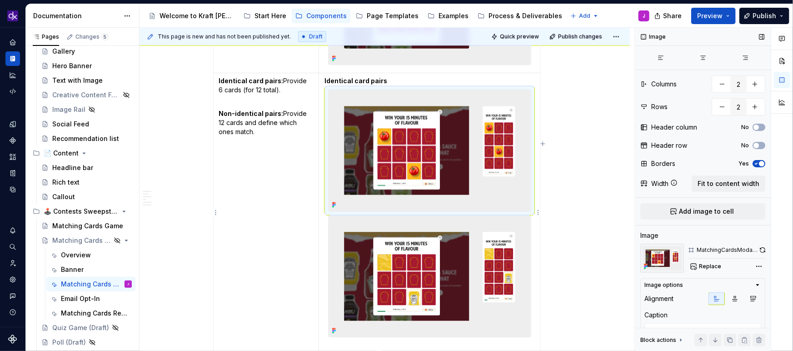
click at [499, 140] on img at bounding box center [430, 150] width 202 height 121
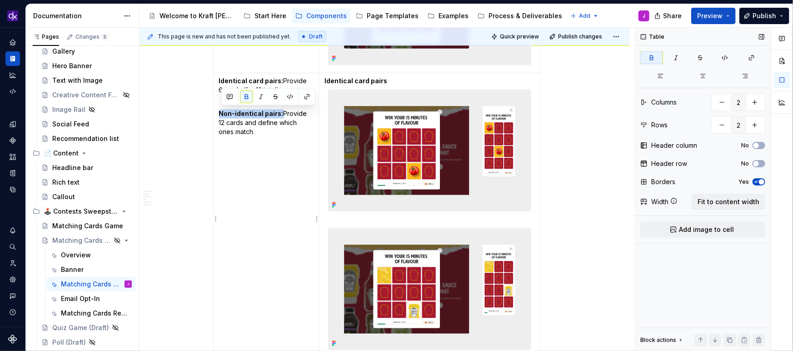
drag, startPoint x: 281, startPoint y: 111, endPoint x: 221, endPoint y: 114, distance: 60.5
click at [221, 114] on strong "Non-identical pairs:" at bounding box center [251, 114] width 65 height 8
copy strong "Non-identical pairs:"
click at [358, 219] on p at bounding box center [429, 219] width 210 height 9
click at [397, 80] on p "Identical card pairs" at bounding box center [429, 81] width 210 height 9
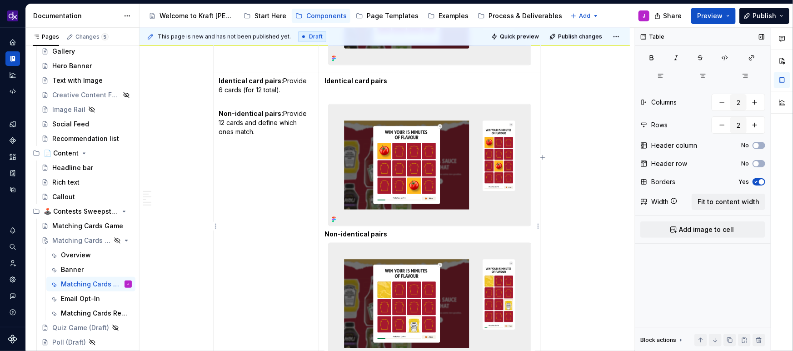
click at [409, 230] on p "Non-identical pairs" at bounding box center [429, 234] width 210 height 9
click at [327, 232] on strong "Non-identical pairs" at bounding box center [355, 234] width 63 height 8
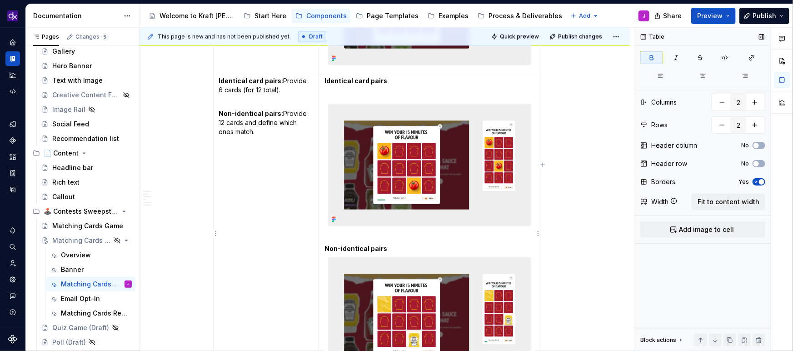
click at [417, 246] on p "Non-identical pairs" at bounding box center [429, 248] width 210 height 9
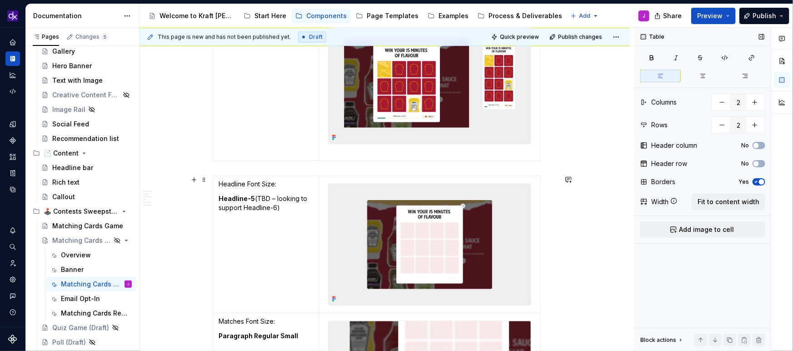
scroll to position [1095, 0]
type input "3"
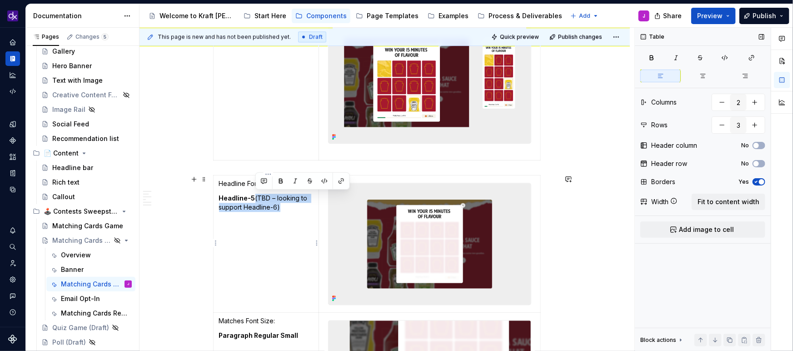
drag, startPoint x: 290, startPoint y: 209, endPoint x: 256, endPoint y: 195, distance: 36.5
click at [256, 195] on p "Headline-5 (TBD – looking to support Headline-6)" at bounding box center [266, 203] width 95 height 18
click at [276, 184] on p "Headline Font Size:" at bounding box center [266, 183] width 95 height 9
click at [236, 246] on td "Headline Font Size: Headline-5" at bounding box center [266, 243] width 106 height 137
click at [188, 284] on div "Matching Cards Modal (required) Desktop Mobile Required elements Headline Match…" at bounding box center [384, 350] width 490 height 2553
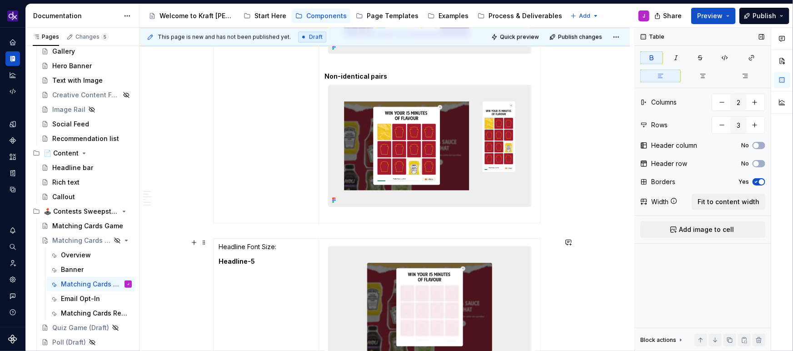
scroll to position [1094, 0]
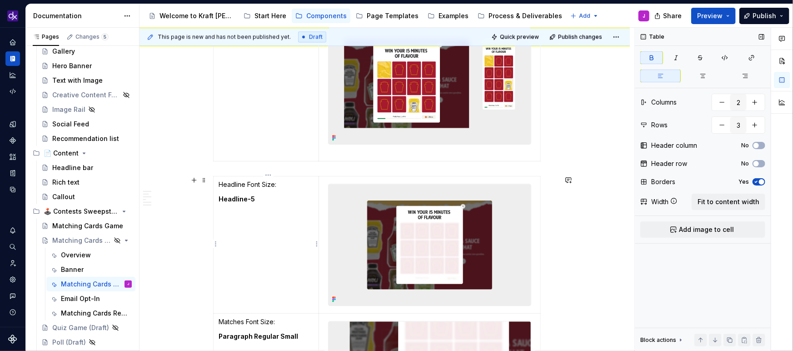
click at [268, 197] on p "Headline-5" at bounding box center [266, 198] width 95 height 9
click at [279, 197] on p "Headline-5" at bounding box center [266, 198] width 95 height 9
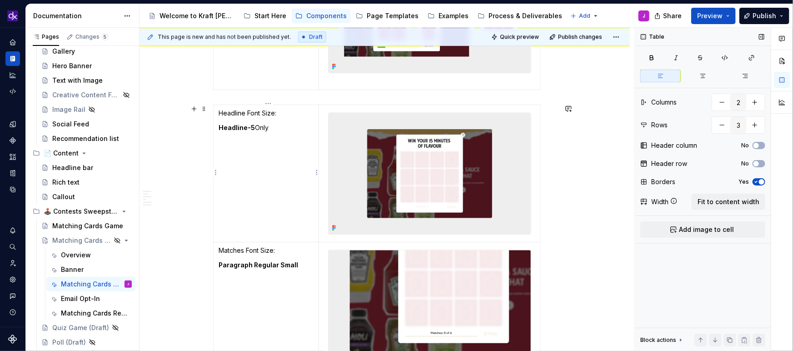
click at [260, 130] on p "Headline-5 Only" at bounding box center [266, 127] width 95 height 9
click at [305, 264] on p "Paragraph Regular Small" at bounding box center [266, 264] width 95 height 9
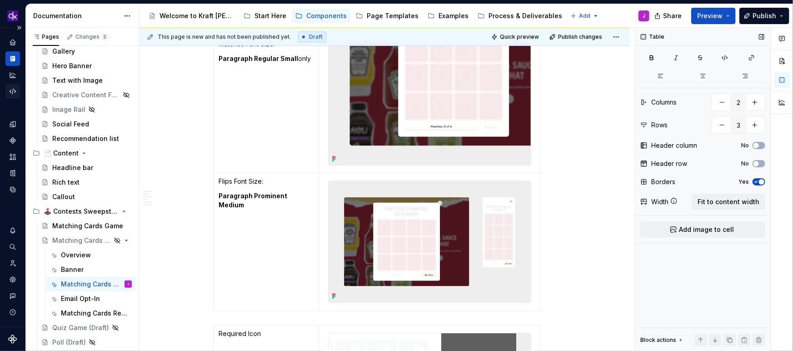
scroll to position [1372, 0]
click at [313, 194] on p "Paragraph Prominent Medium" at bounding box center [266, 200] width 95 height 18
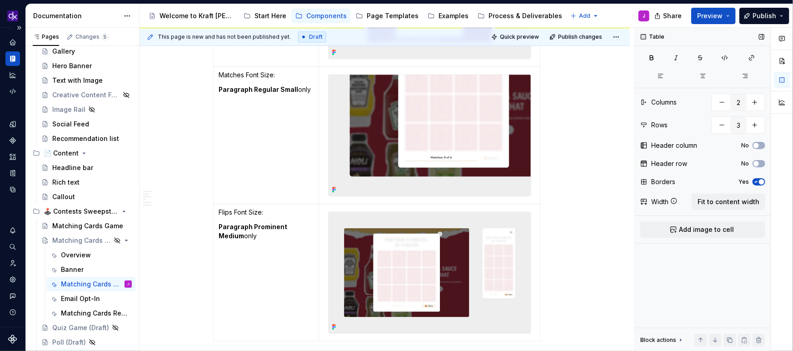
scroll to position [1331, 0]
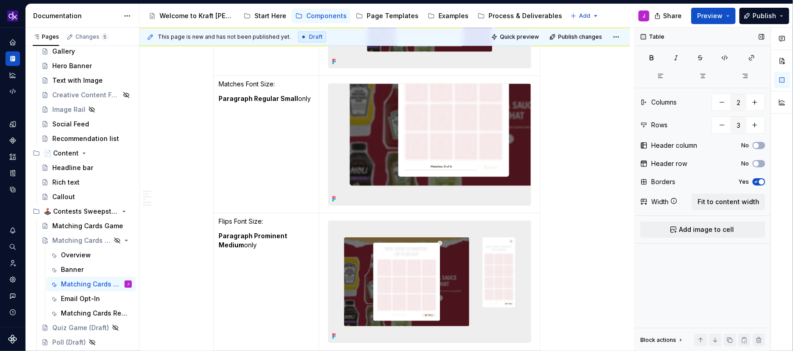
click at [454, 140] on img at bounding box center [430, 144] width 202 height 121
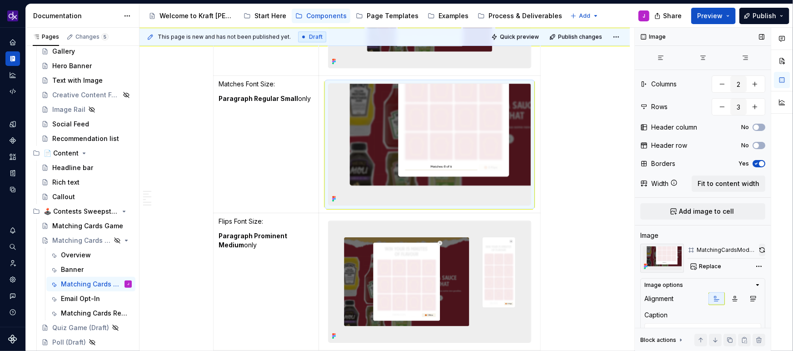
click at [761, 253] on button "button" at bounding box center [762, 250] width 6 height 13
click at [517, 254] on img at bounding box center [430, 281] width 202 height 121
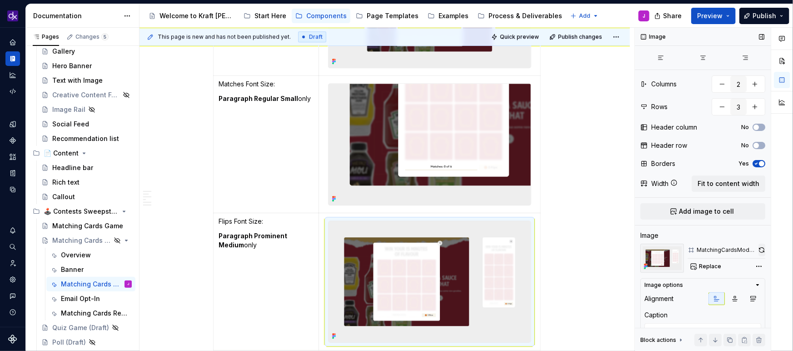
click at [761, 249] on button "button" at bounding box center [761, 250] width 7 height 13
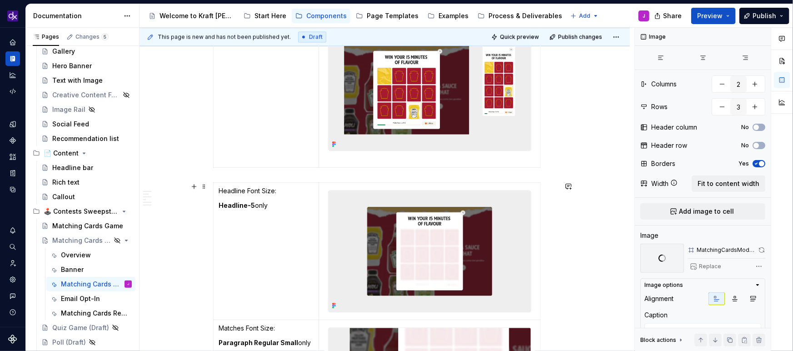
scroll to position [1088, 0]
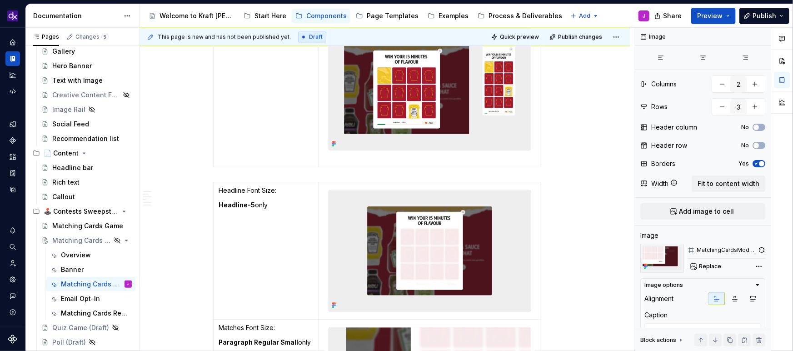
click at [479, 226] on img at bounding box center [430, 250] width 202 height 121
click at [763, 244] on button "button" at bounding box center [762, 250] width 6 height 13
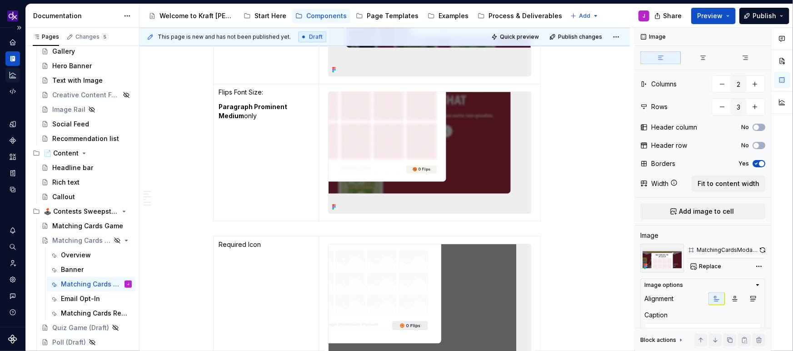
scroll to position [1434, 0]
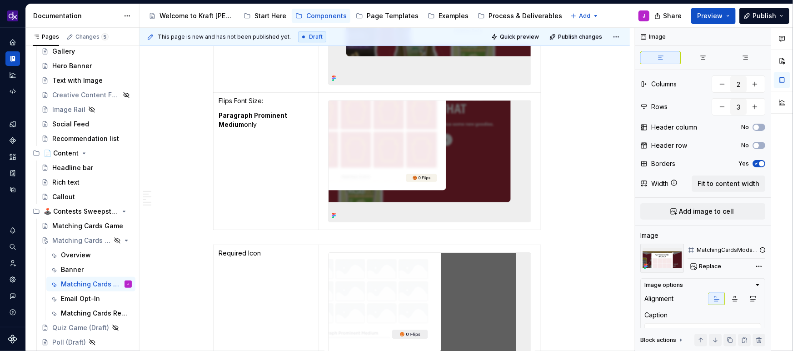
click at [389, 281] on img at bounding box center [430, 334] width 202 height 162
type textarea "*"
type input "1"
click at [389, 281] on img at bounding box center [430, 334] width 202 height 162
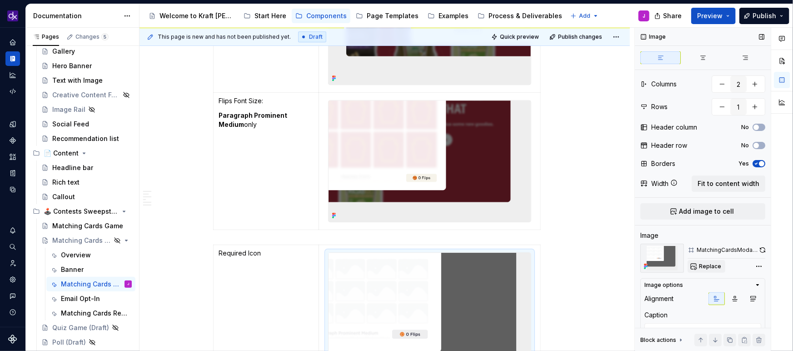
click at [713, 266] on span "Replace" at bounding box center [710, 266] width 22 height 7
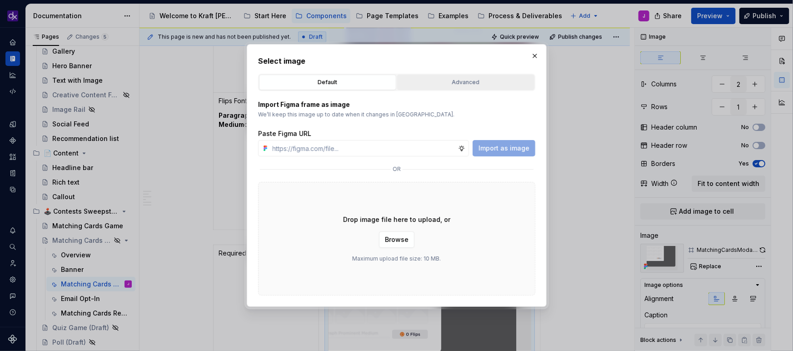
type textarea "*"
click at [470, 86] on button "Advanced" at bounding box center [465, 82] width 137 height 15
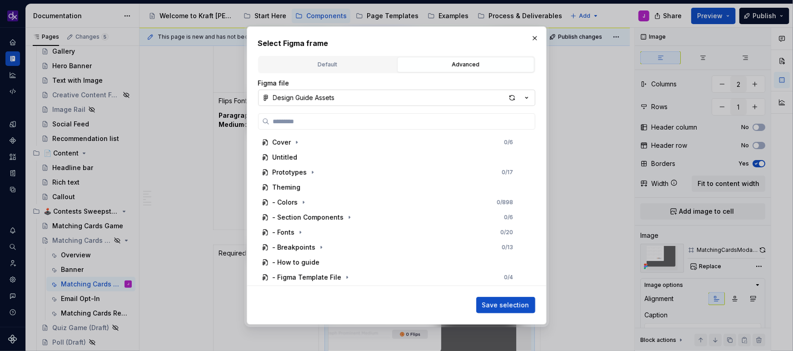
click at [433, 100] on button "Design Guide Assets" at bounding box center [396, 98] width 277 height 16
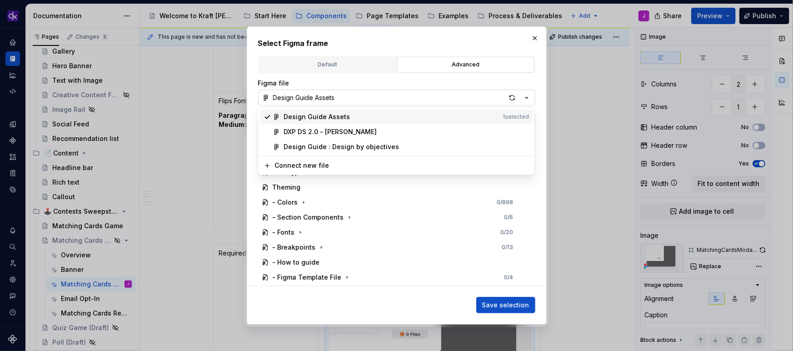
click at [445, 103] on div "Select Figma frame Default Advanced Import Figma frame as image We’ll keep this…" at bounding box center [396, 175] width 793 height 351
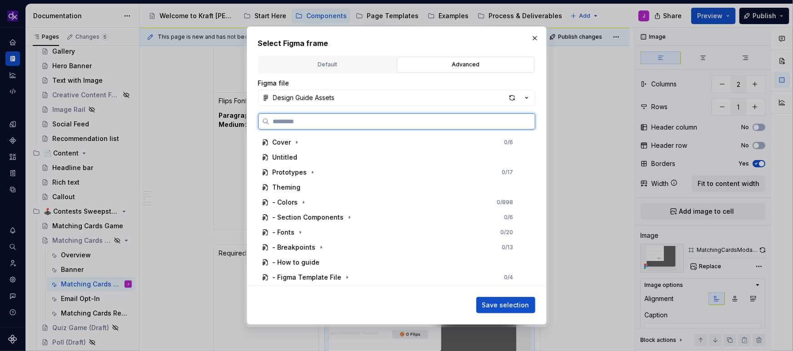
click at [448, 120] on input "search" at bounding box center [401, 121] width 265 height 9
paste input "**********"
type input "**********"
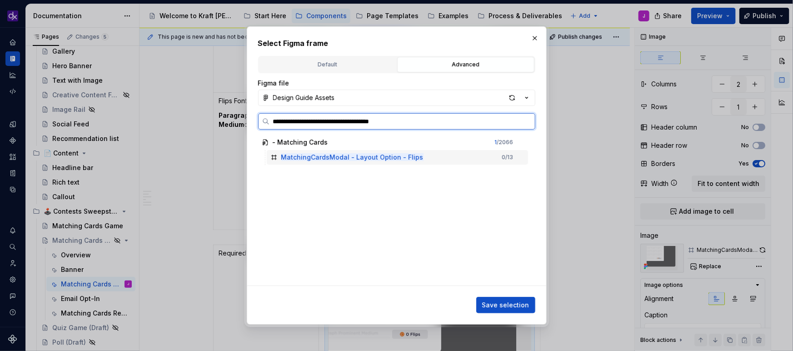
click at [450, 160] on div "MatchingCardsModal - Layout Option - Flips 0 / 13" at bounding box center [397, 157] width 261 height 15
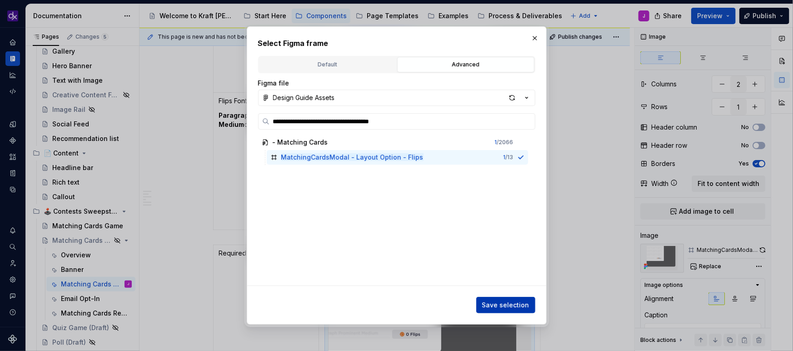
click at [506, 308] on span "Save selection" at bounding box center [505, 304] width 47 height 9
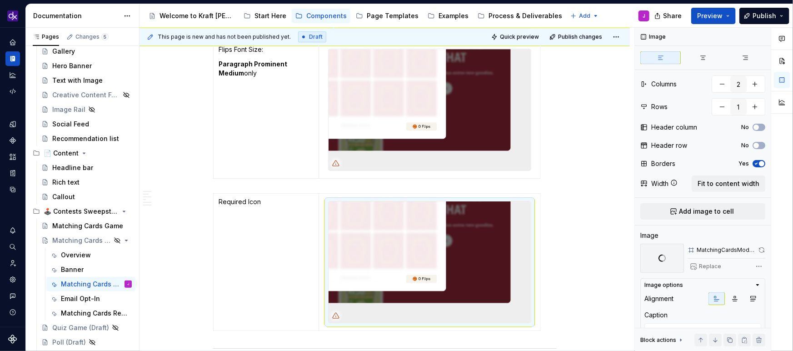
scroll to position [1474, 0]
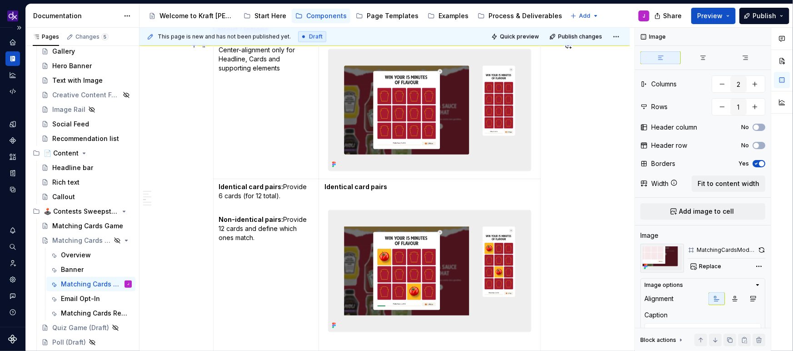
scroll to position [752, 0]
click at [271, 231] on p "Non-identical pairs: Provide 12 cards and define which ones match." at bounding box center [266, 225] width 95 height 36
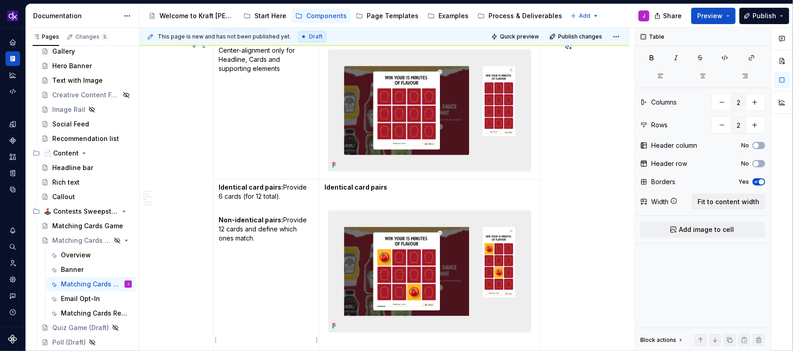
click at [283, 231] on p "Non-identical pairs: Provide 12 cards and define which ones match." at bounding box center [266, 225] width 95 height 36
click at [271, 239] on p "Non-identical pairs: Provide 12 cards and define which ones match." at bounding box center [266, 225] width 95 height 36
click at [220, 188] on td "Identical card pairs: Provide 6 cards (for 12 total). Non-identical pairs: Prov…" at bounding box center [266, 340] width 106 height 323
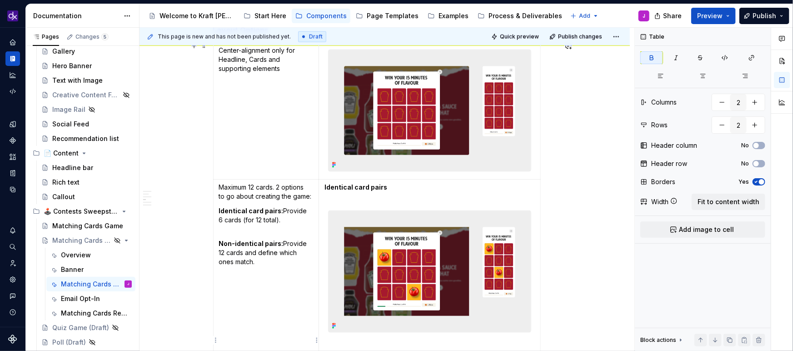
click at [224, 213] on strong "Identical card pairs:" at bounding box center [251, 211] width 65 height 8
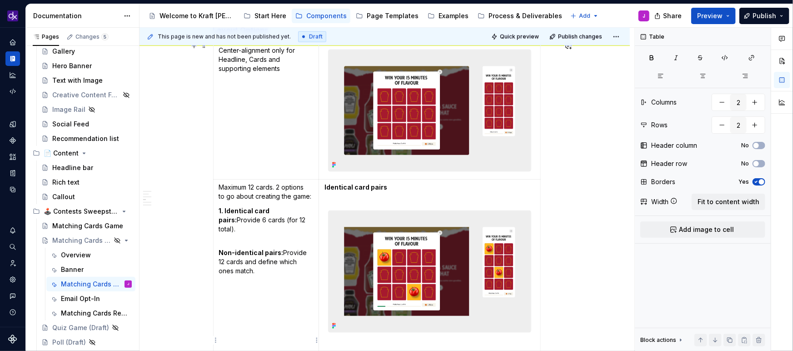
click at [219, 243] on td "Maximum 12 cards. 2 options to go about creating the game: 1. Identical card pa…" at bounding box center [266, 340] width 106 height 323
click at [256, 284] on td "Maximum 12 cards. 2 options to go about creating the game: 1. Identical card pa…" at bounding box center [266, 340] width 106 height 323
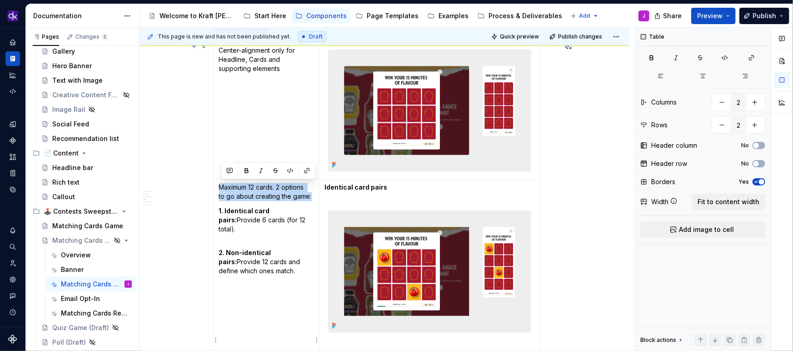
drag, startPoint x: 318, startPoint y: 194, endPoint x: 222, endPoint y: 185, distance: 95.8
click at [222, 185] on td "Maximum 12 cards. 2 options to go about creating the game: 1. Identical card pa…" at bounding box center [266, 340] width 106 height 323
copy p "Maximum 12 cards. 2 options to go about creating the game:"
click at [289, 196] on p "Maximum 12 cards. 2 options to go about creating the game:" at bounding box center [266, 192] width 95 height 18
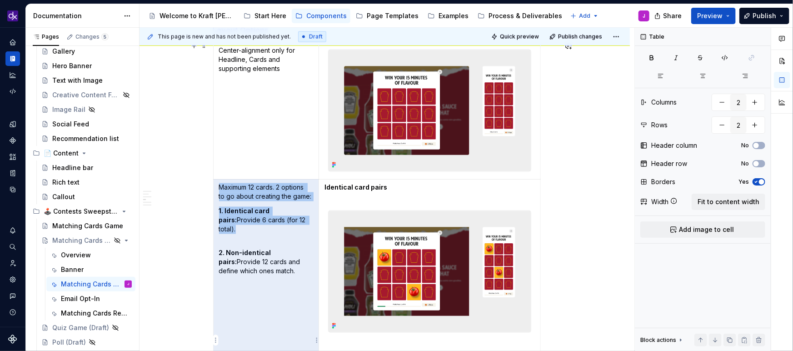
drag, startPoint x: 315, startPoint y: 197, endPoint x: 222, endPoint y: 187, distance: 94.2
click at [222, 187] on td "Maximum 12 cards. 2 options to go about creating the game: 1. Identical card pa…" at bounding box center [266, 340] width 106 height 323
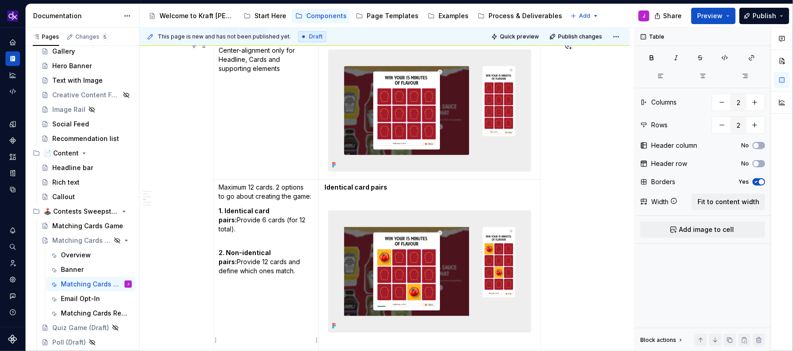
click at [223, 187] on p "Maximum 12 cards. 2 options to go about creating the game:" at bounding box center [266, 192] width 95 height 18
drag, startPoint x: 223, startPoint y: 187, endPoint x: 310, endPoint y: 196, distance: 88.2
click at [310, 196] on p "Maximum 12 cards. 2 options to go about creating the game:" at bounding box center [266, 192] width 95 height 18
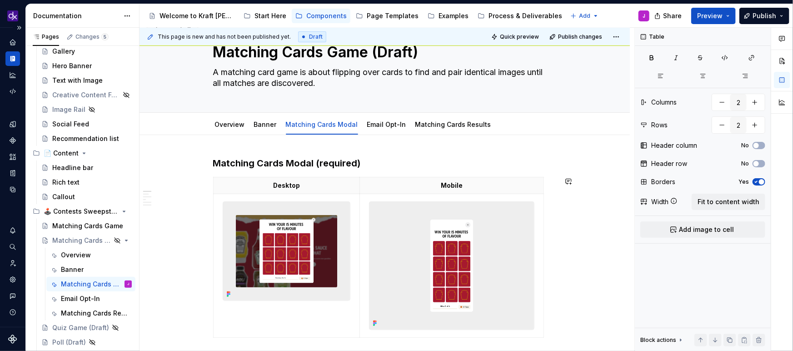
scroll to position [26, 0]
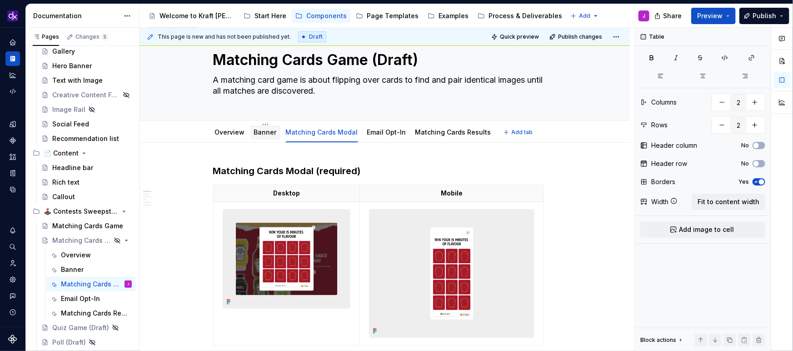
click at [267, 132] on link "Banner" at bounding box center [265, 132] width 23 height 8
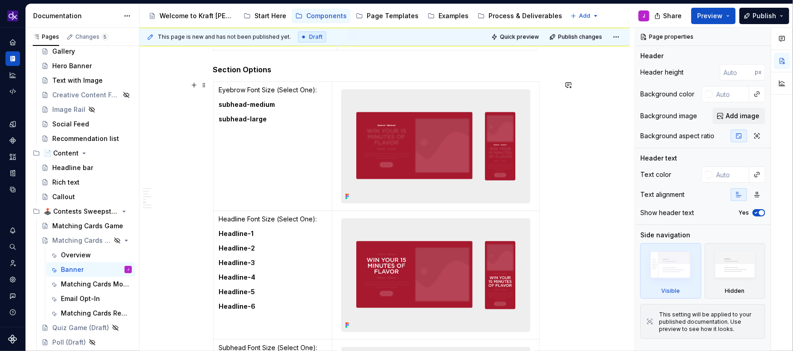
scroll to position [1410, 0]
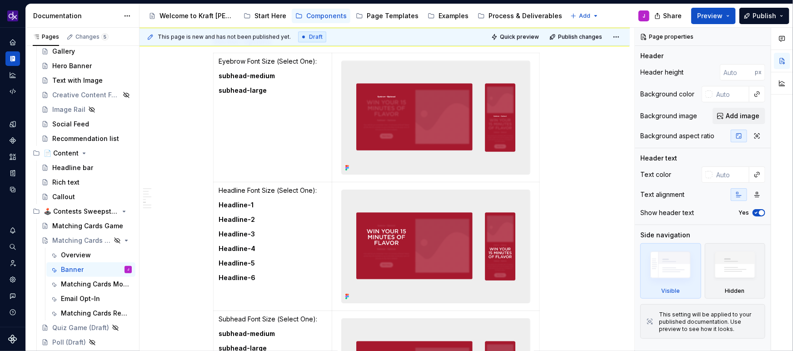
click at [480, 130] on img at bounding box center [436, 117] width 188 height 113
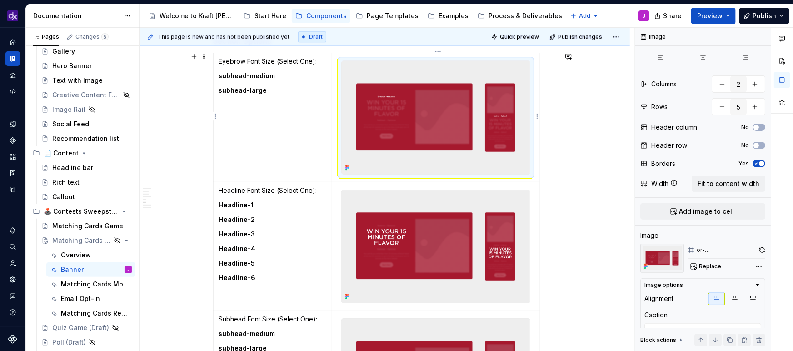
click at [480, 130] on img at bounding box center [436, 117] width 188 height 113
click at [761, 251] on button "button" at bounding box center [762, 250] width 6 height 13
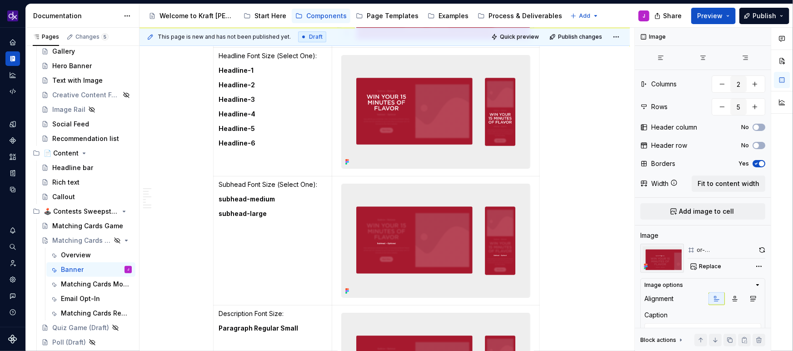
scroll to position [1557, 0]
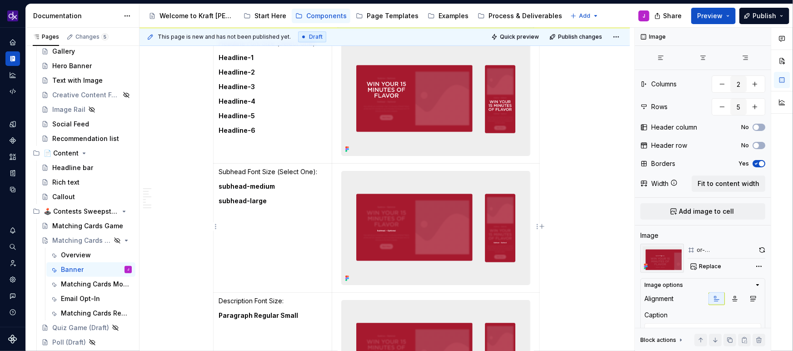
click at [426, 217] on img at bounding box center [436, 227] width 188 height 113
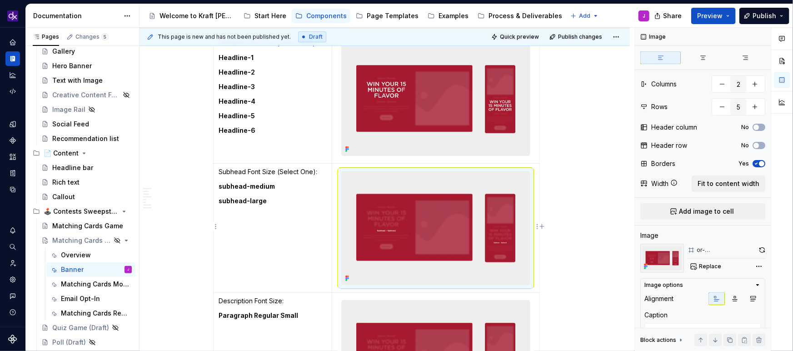
click at [426, 217] on img at bounding box center [436, 227] width 188 height 113
click at [439, 108] on img at bounding box center [436, 99] width 188 height 113
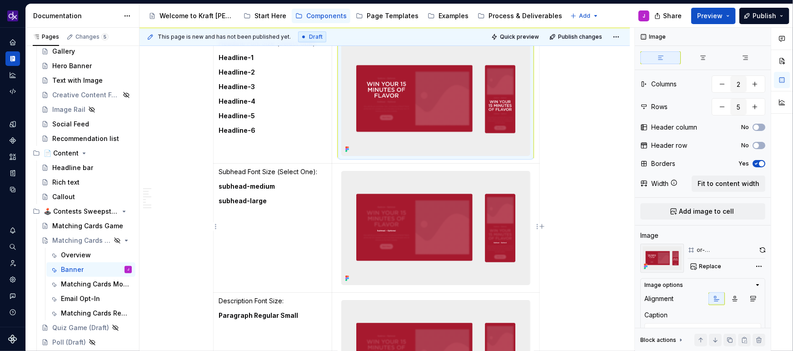
click at [406, 229] on img at bounding box center [436, 227] width 188 height 113
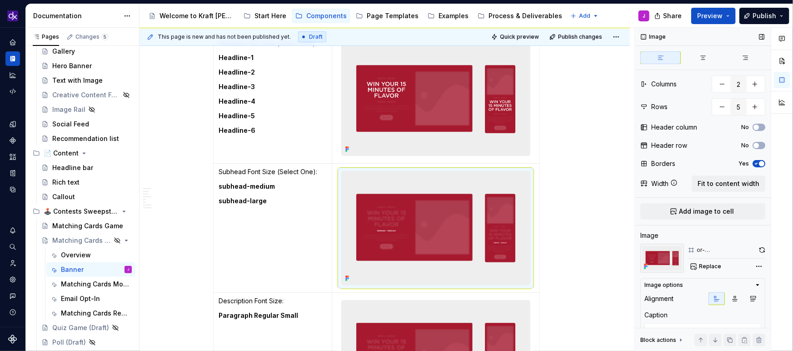
click at [766, 252] on div "Image Columns 2 Rows 5 Header column No Header row No Borders Yes Width Fit to …" at bounding box center [703, 190] width 136 height 324
click at [762, 249] on button "button" at bounding box center [762, 250] width 6 height 13
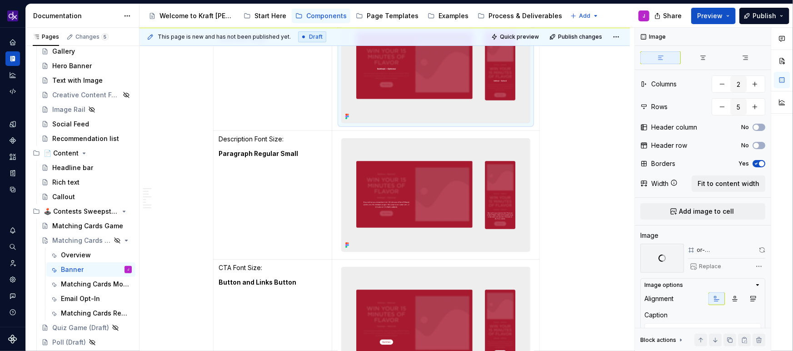
scroll to position [1724, 0]
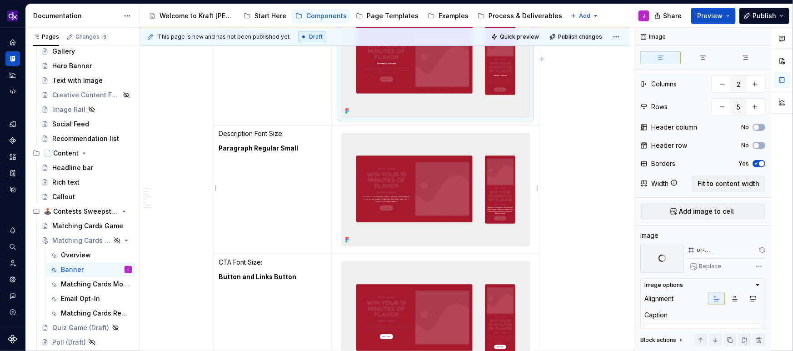
click at [430, 201] on img at bounding box center [436, 189] width 188 height 113
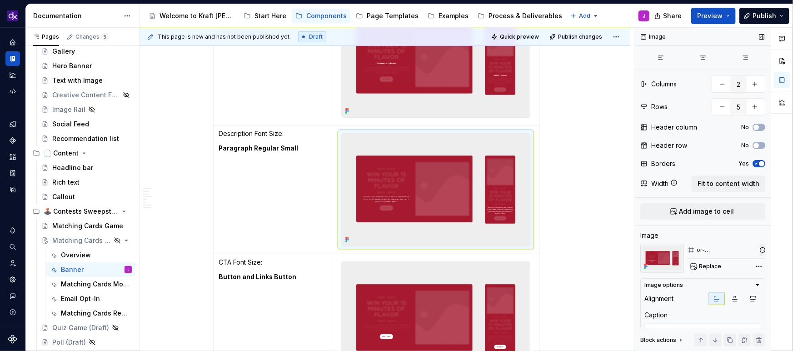
click at [762, 251] on button "button" at bounding box center [762, 250] width 6 height 13
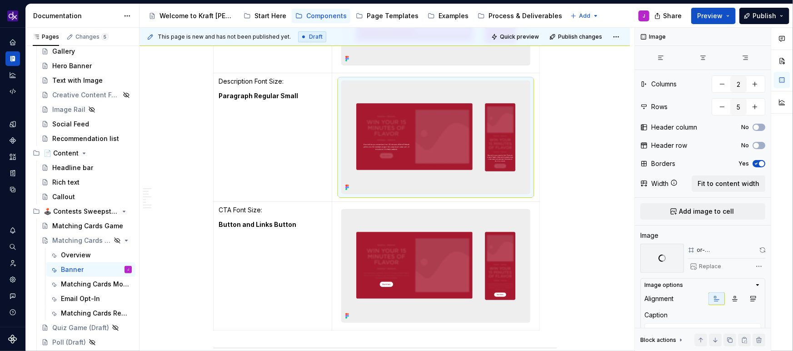
scroll to position [1779, 0]
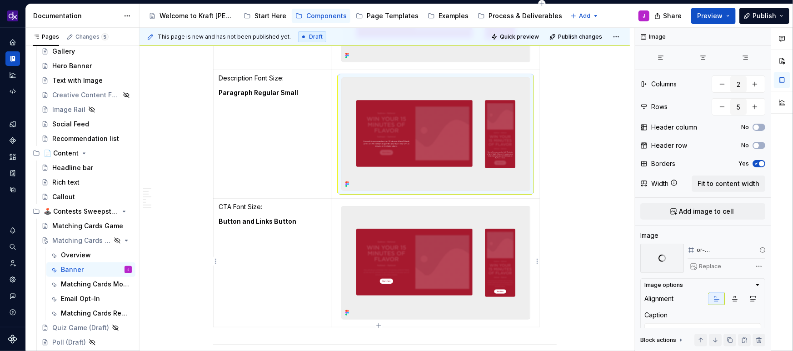
click at [410, 255] on img at bounding box center [436, 262] width 188 height 113
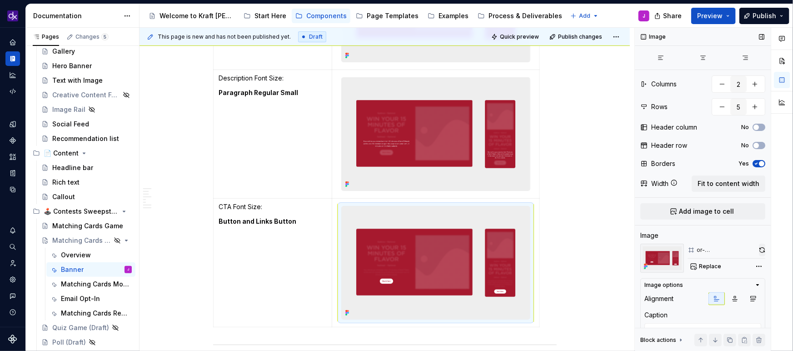
click at [763, 252] on button "button" at bounding box center [762, 250] width 6 height 13
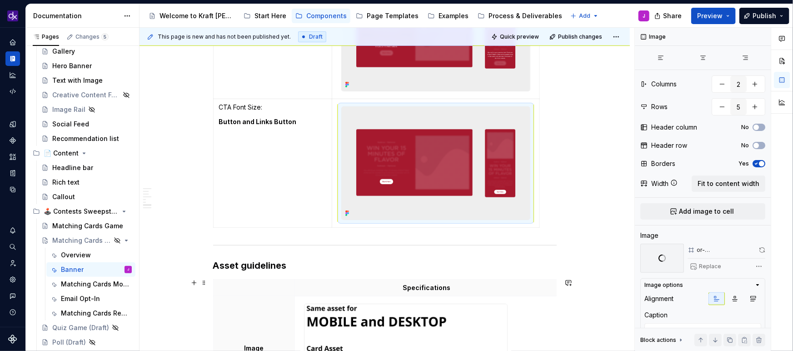
scroll to position [1945, 0]
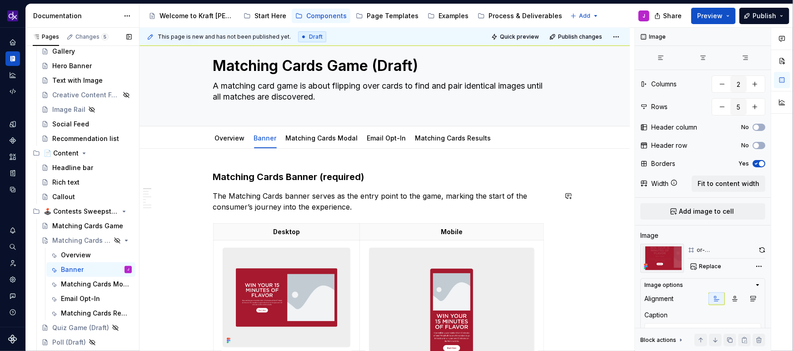
scroll to position [0, 0]
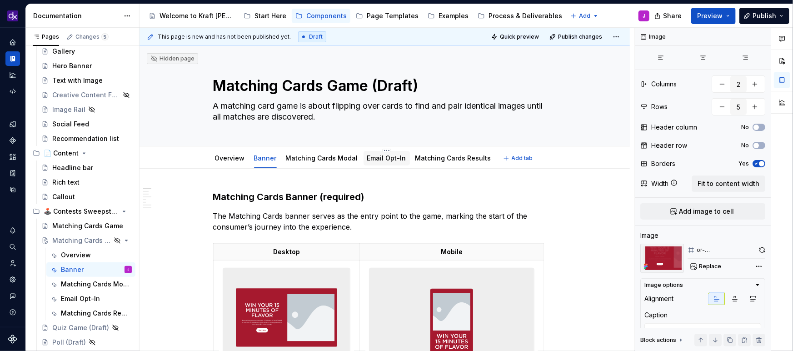
click at [372, 158] on link "Email Opt-In" at bounding box center [386, 158] width 39 height 8
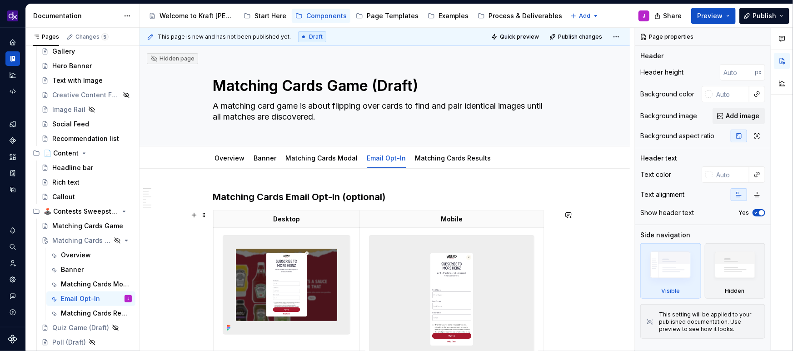
type textarea "*"
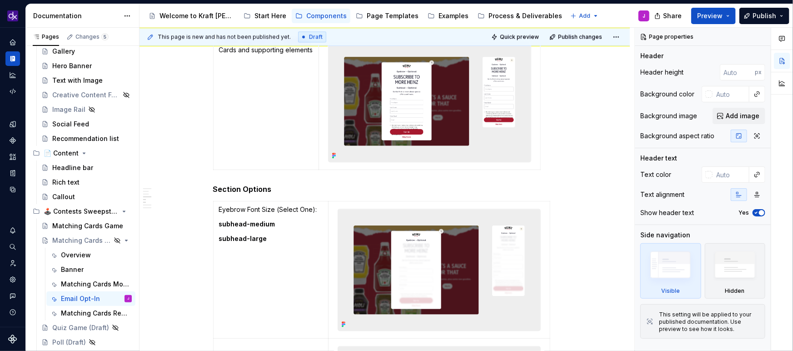
scroll to position [934, 0]
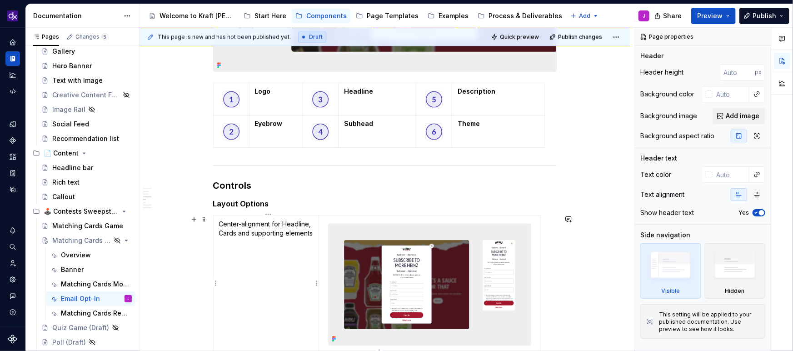
click at [254, 226] on p "Center-alignment for Headline, Cards and supporting elements" at bounding box center [266, 228] width 95 height 18
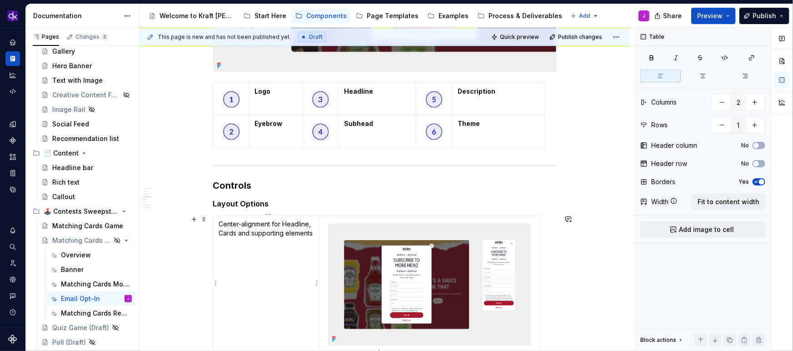
click at [271, 222] on p "Center-alignment for Headline, Cards and supporting elements" at bounding box center [266, 228] width 95 height 18
click at [276, 221] on p "Center-alignment for Headline, Cards and supporting elements" at bounding box center [266, 228] width 95 height 18
type textarea "*"
